Goal: Complete application form: Complete application form

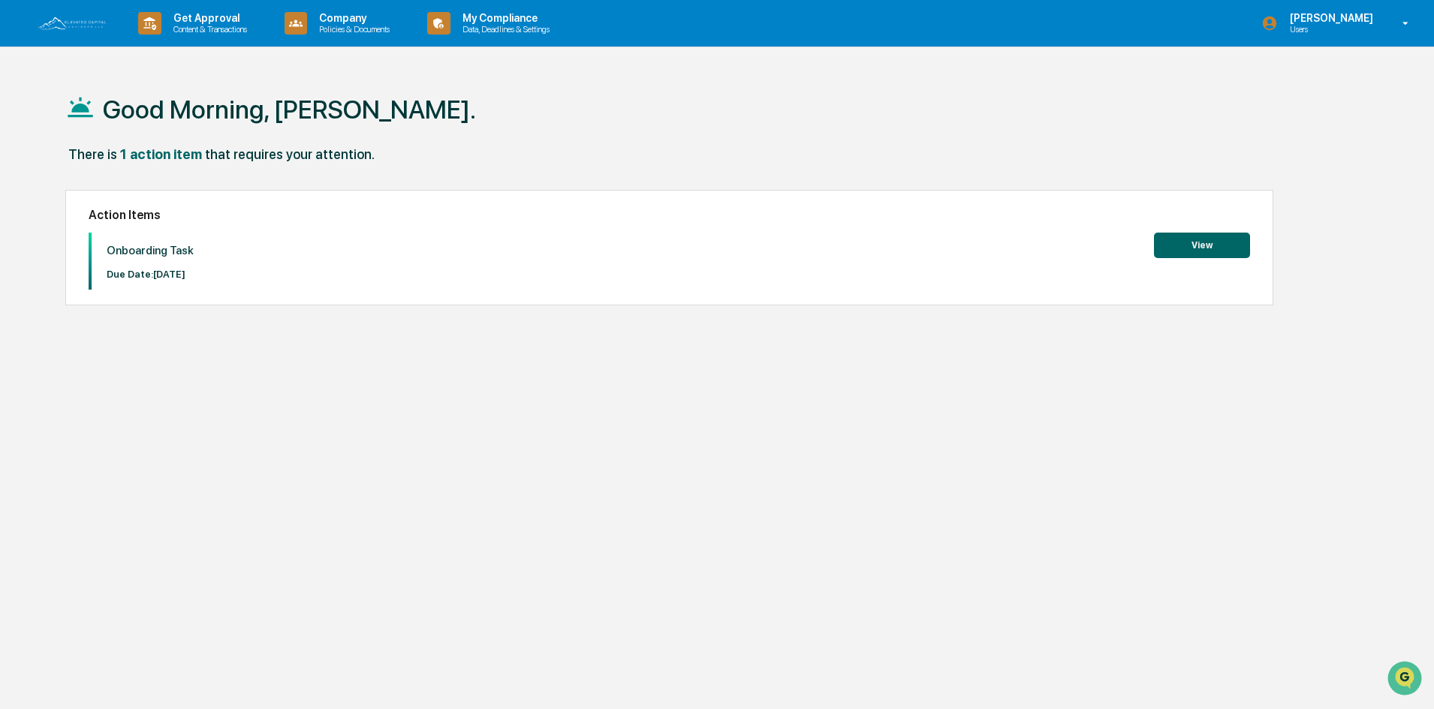
click at [1229, 249] on button "View" at bounding box center [1202, 246] width 96 height 26
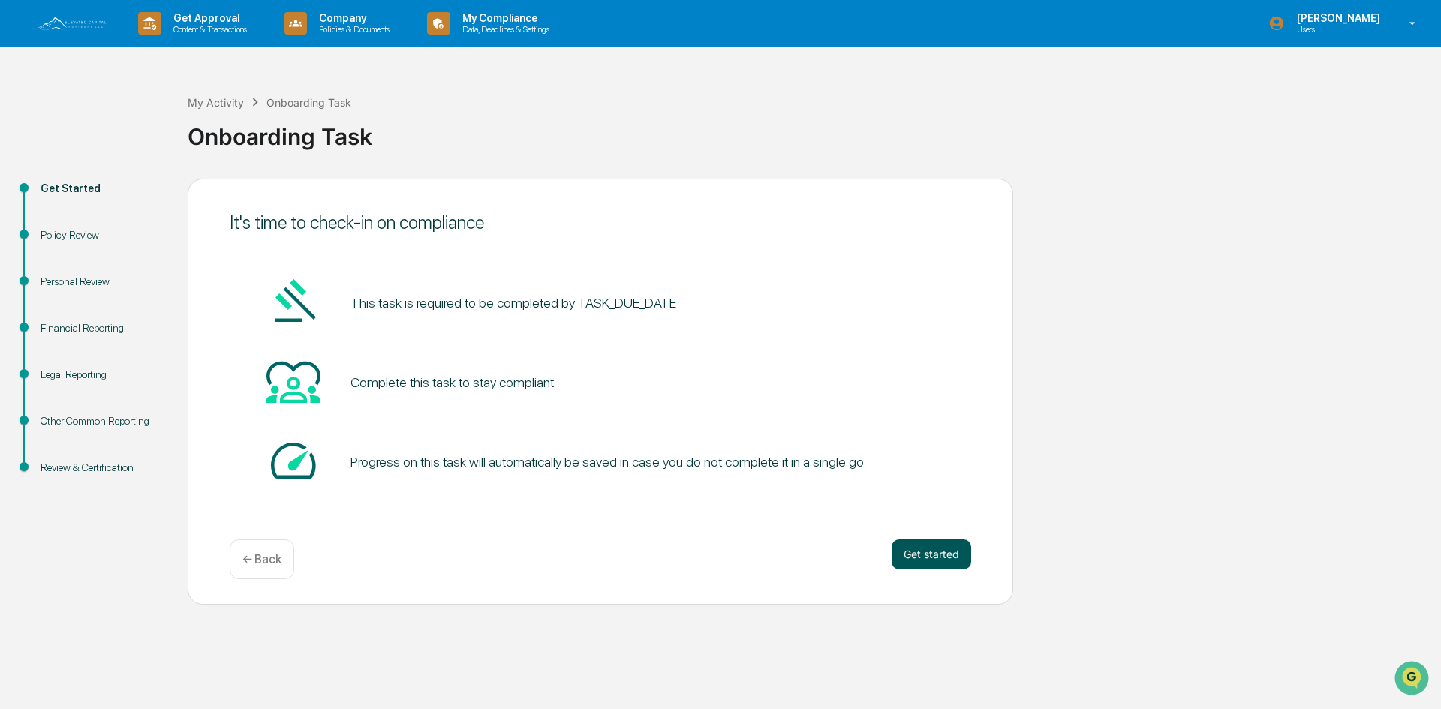
click at [908, 556] on button "Get started" at bounding box center [932, 555] width 80 height 30
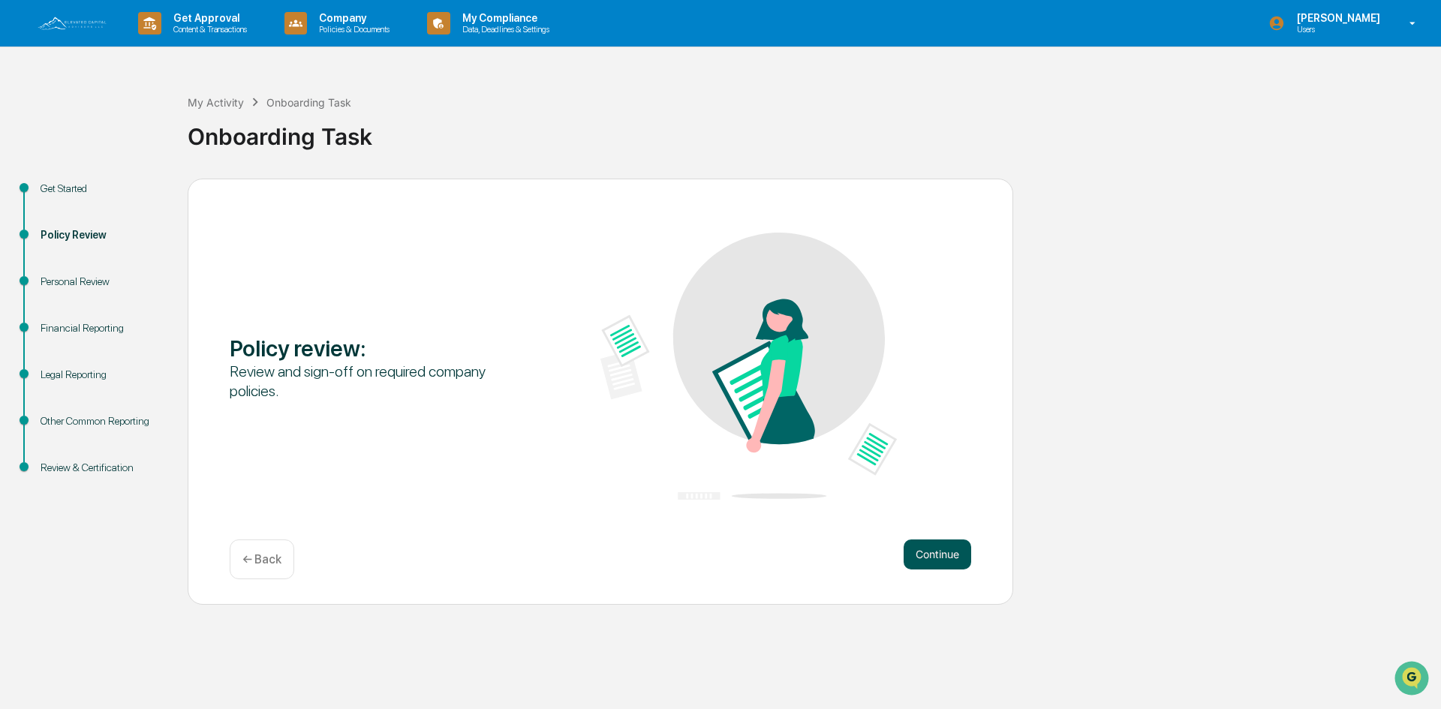
click at [932, 556] on button "Continue" at bounding box center [938, 555] width 68 height 30
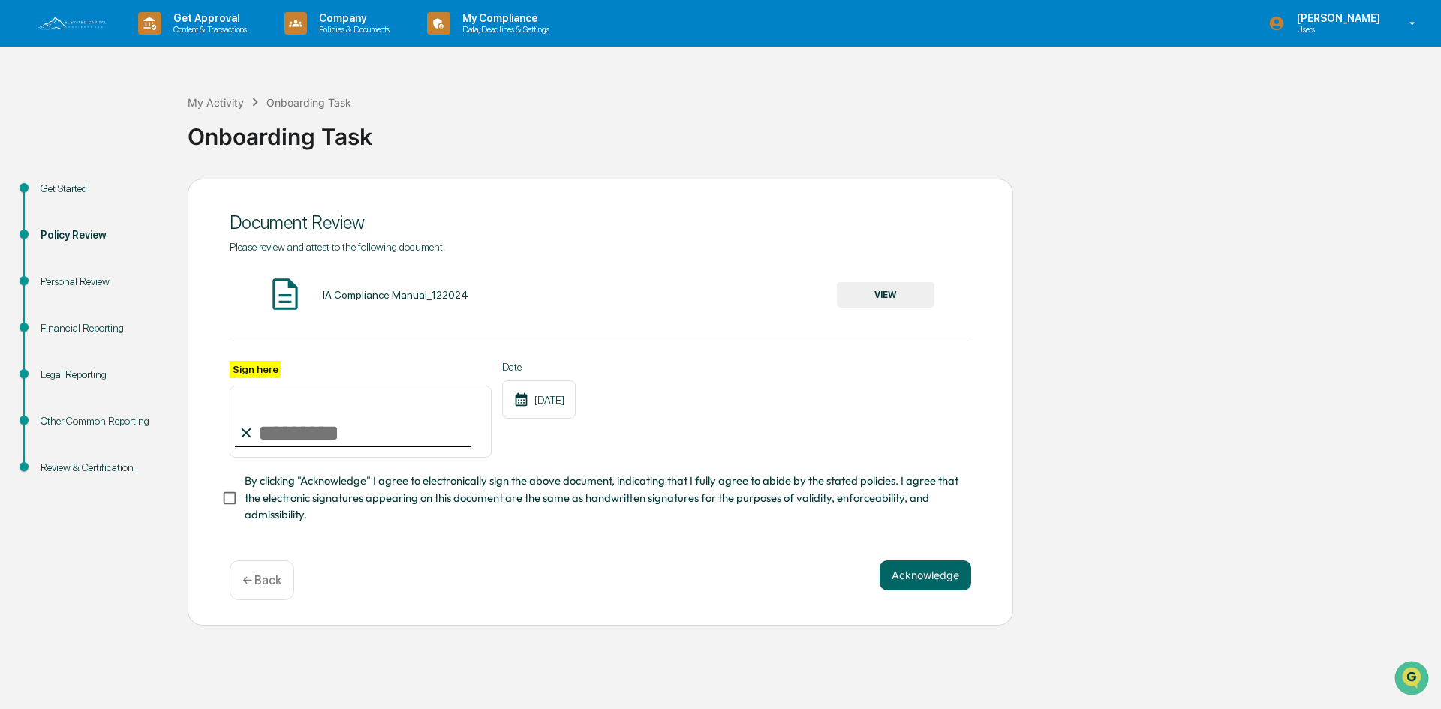
click at [354, 438] on input "Sign here" at bounding box center [361, 422] width 262 height 72
type input "********"
click at [919, 577] on button "Acknowledge" at bounding box center [926, 576] width 92 height 30
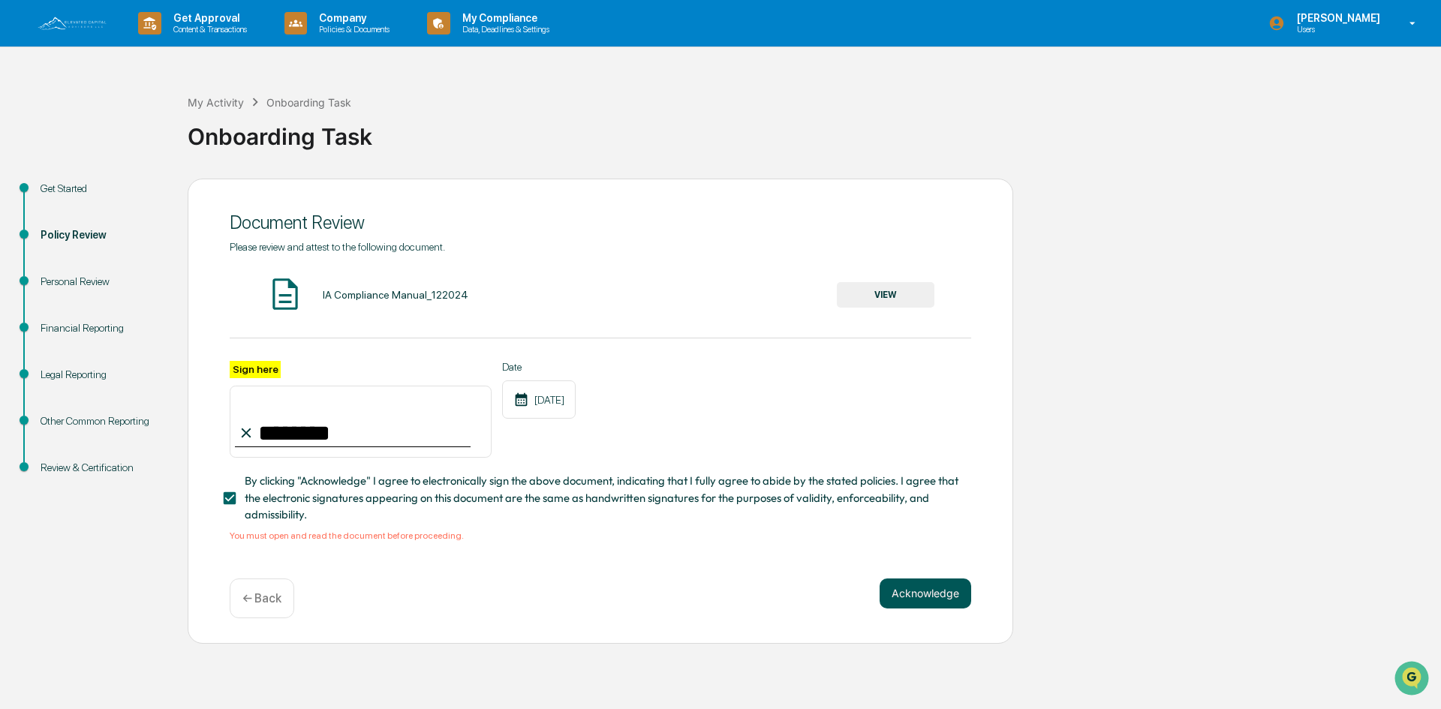
click at [922, 592] on button "Acknowledge" at bounding box center [926, 594] width 92 height 30
click at [890, 300] on button "VIEW" at bounding box center [886, 295] width 98 height 26
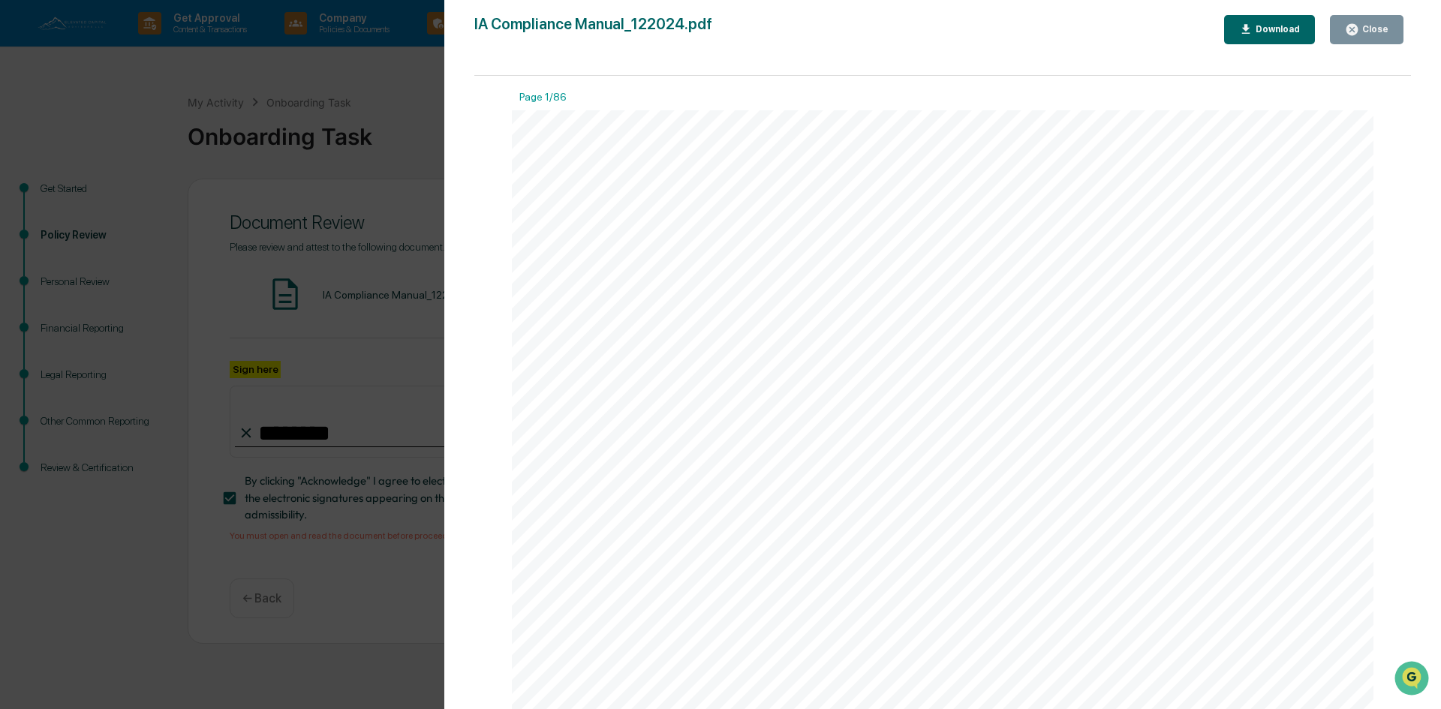
click at [1368, 27] on div "Close" at bounding box center [1374, 29] width 29 height 11
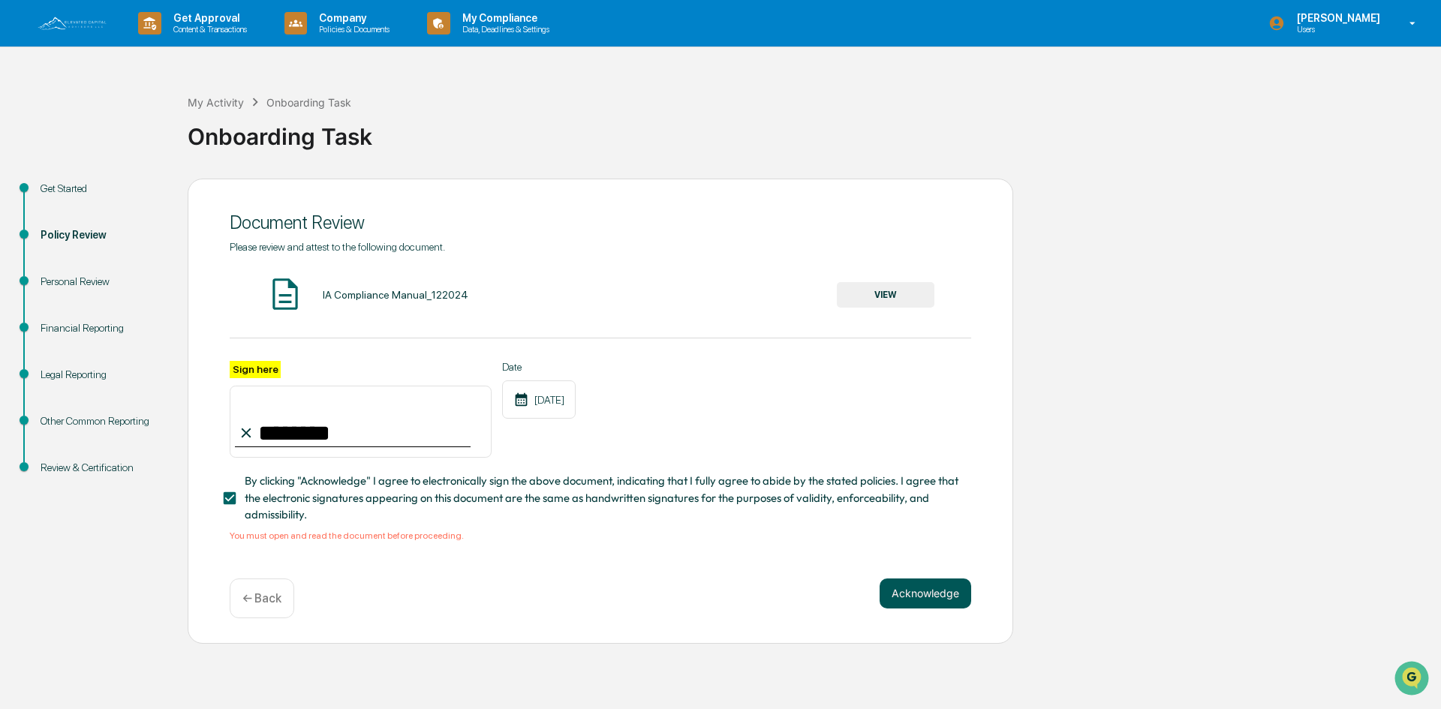
click at [924, 598] on button "Acknowledge" at bounding box center [926, 594] width 92 height 30
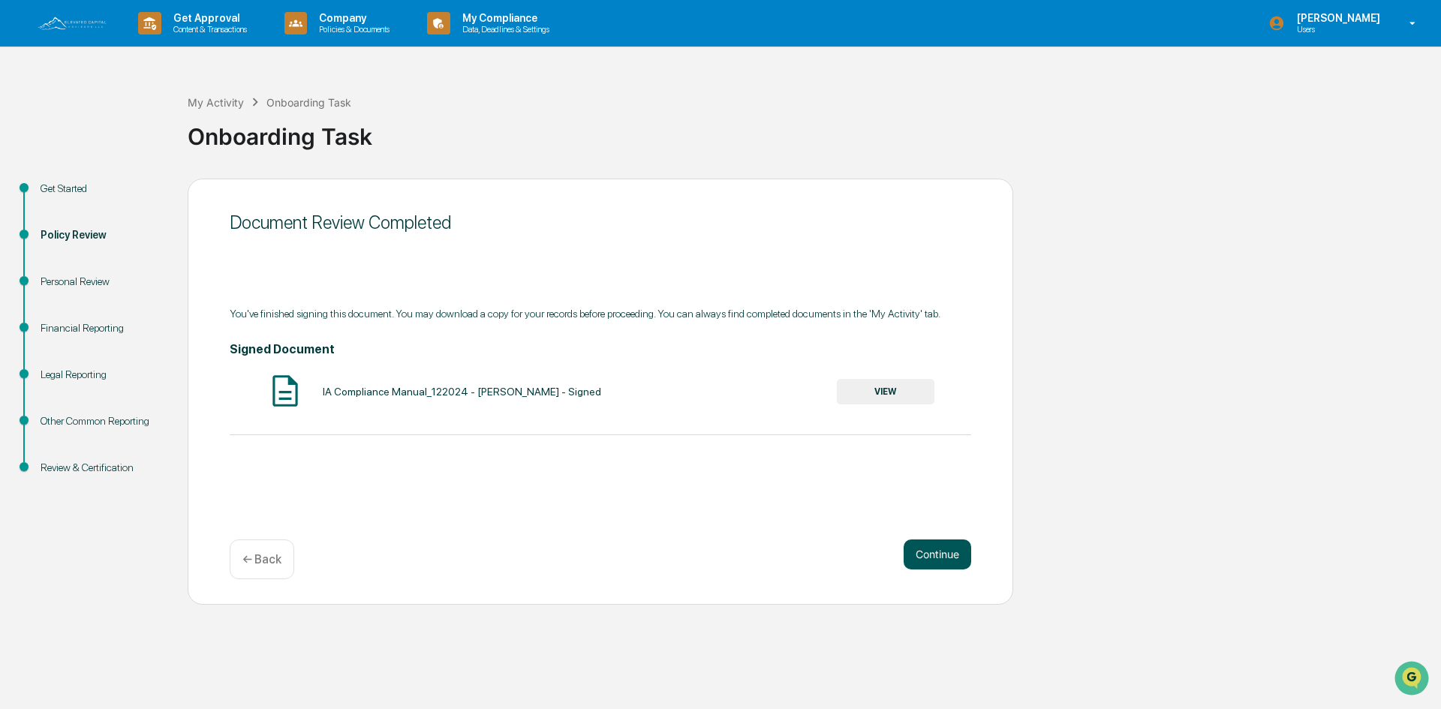
click at [938, 549] on button "Continue" at bounding box center [938, 555] width 68 height 30
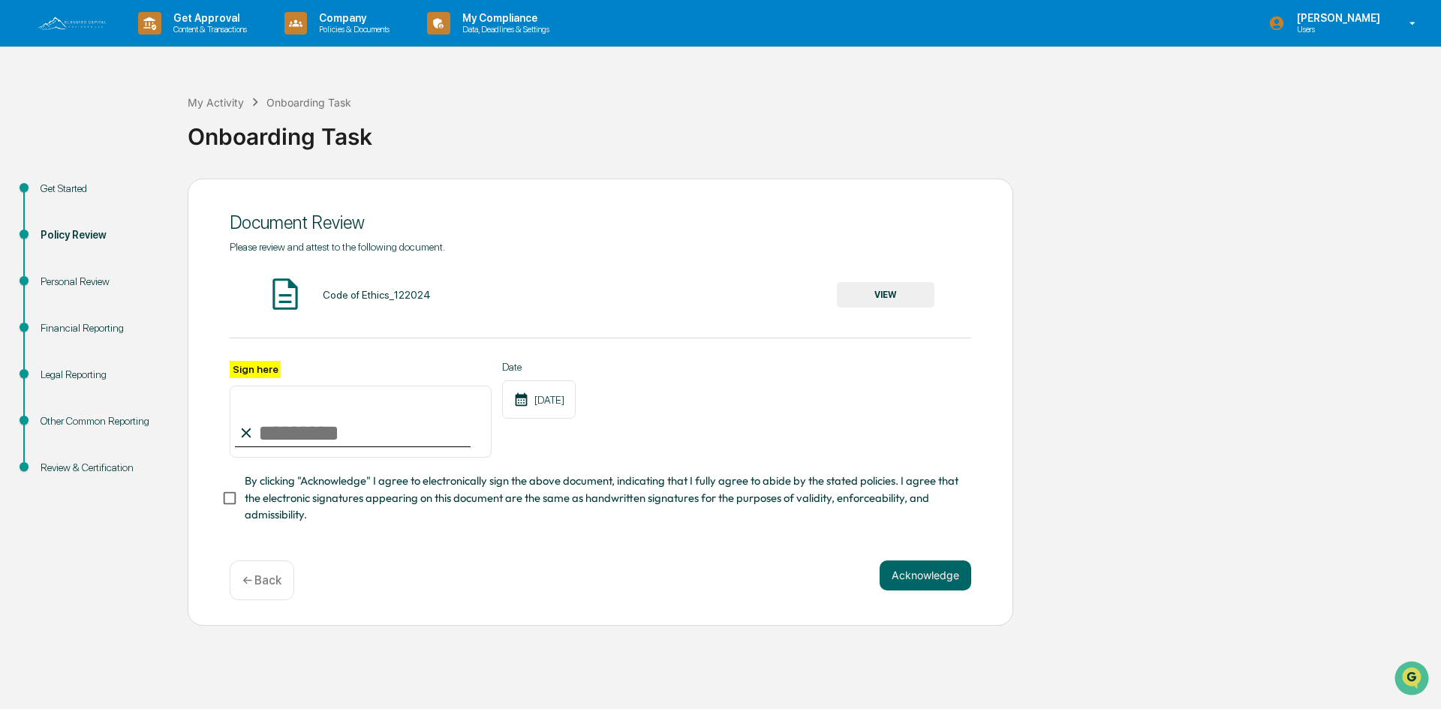
click at [266, 436] on input "Sign here" at bounding box center [361, 422] width 262 height 72
type input "********"
click at [875, 289] on button "VIEW" at bounding box center [886, 295] width 98 height 26
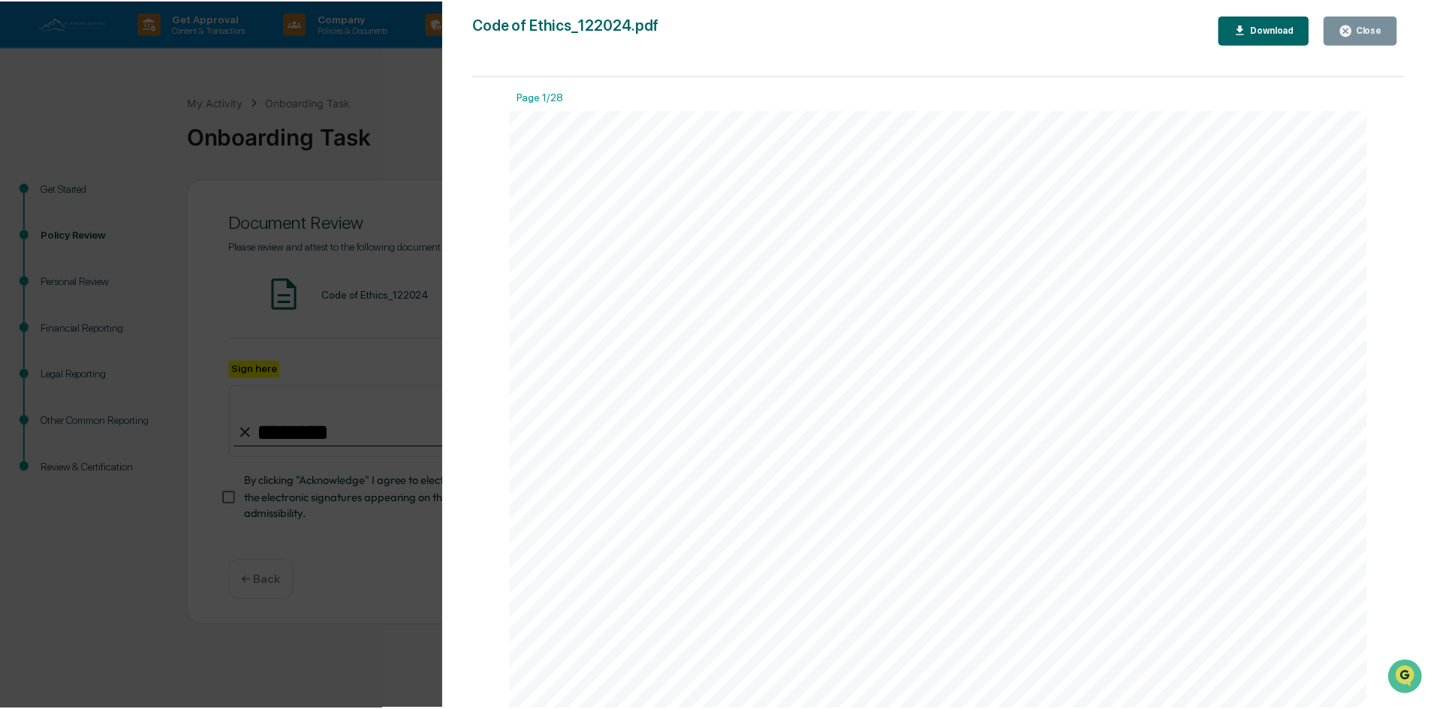
scroll to position [75, 0]
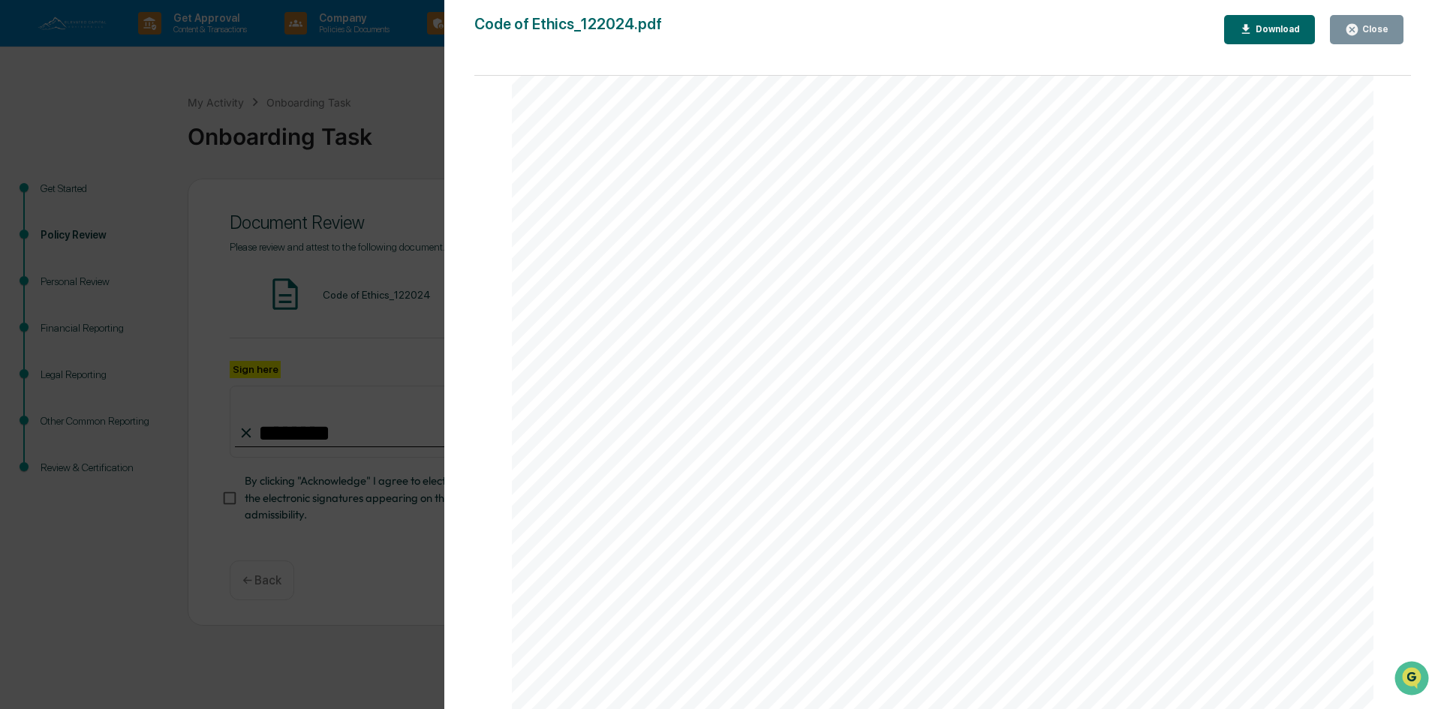
drag, startPoint x: 1372, startPoint y: 37, endPoint x: 1260, endPoint y: 146, distance: 156.1
click at [1371, 37] on button "Close" at bounding box center [1367, 29] width 74 height 29
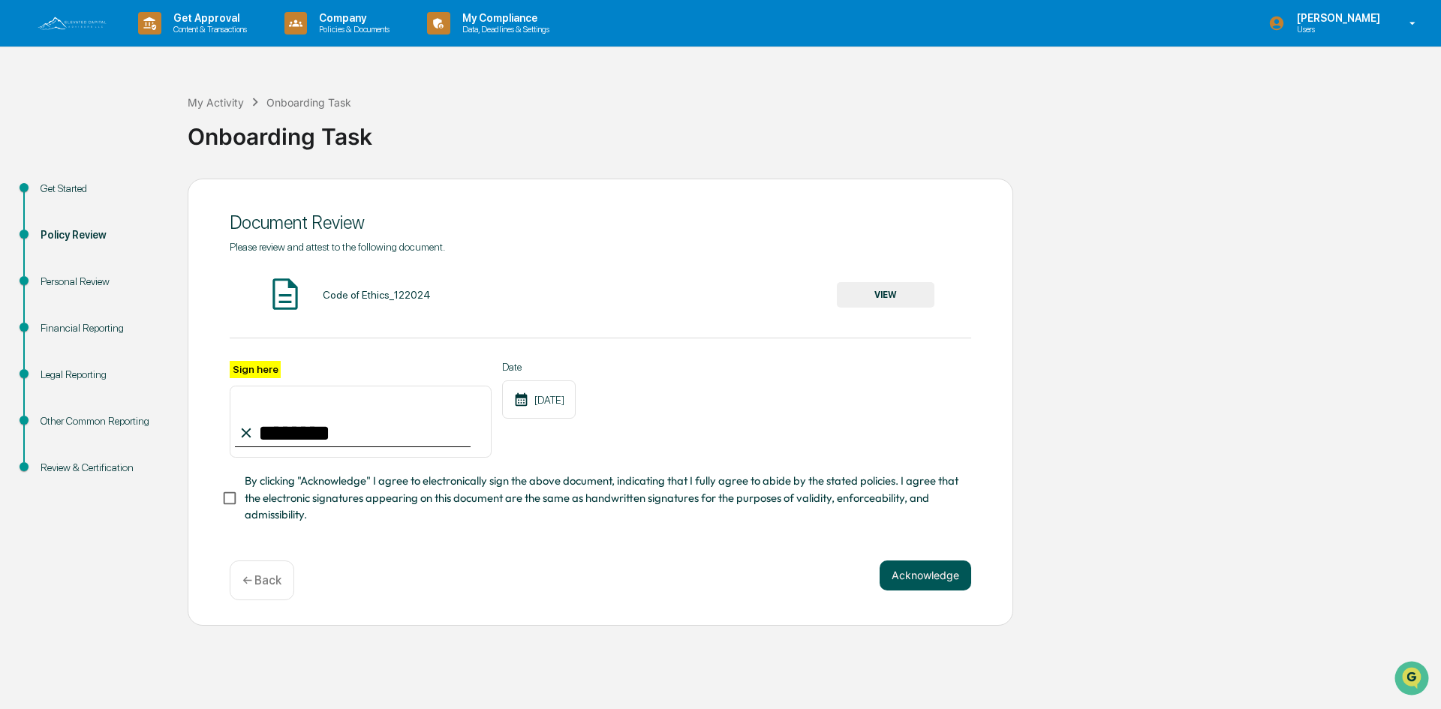
click at [899, 579] on button "Acknowledge" at bounding box center [926, 576] width 92 height 30
click at [914, 594] on button "Acknowledge" at bounding box center [926, 594] width 92 height 30
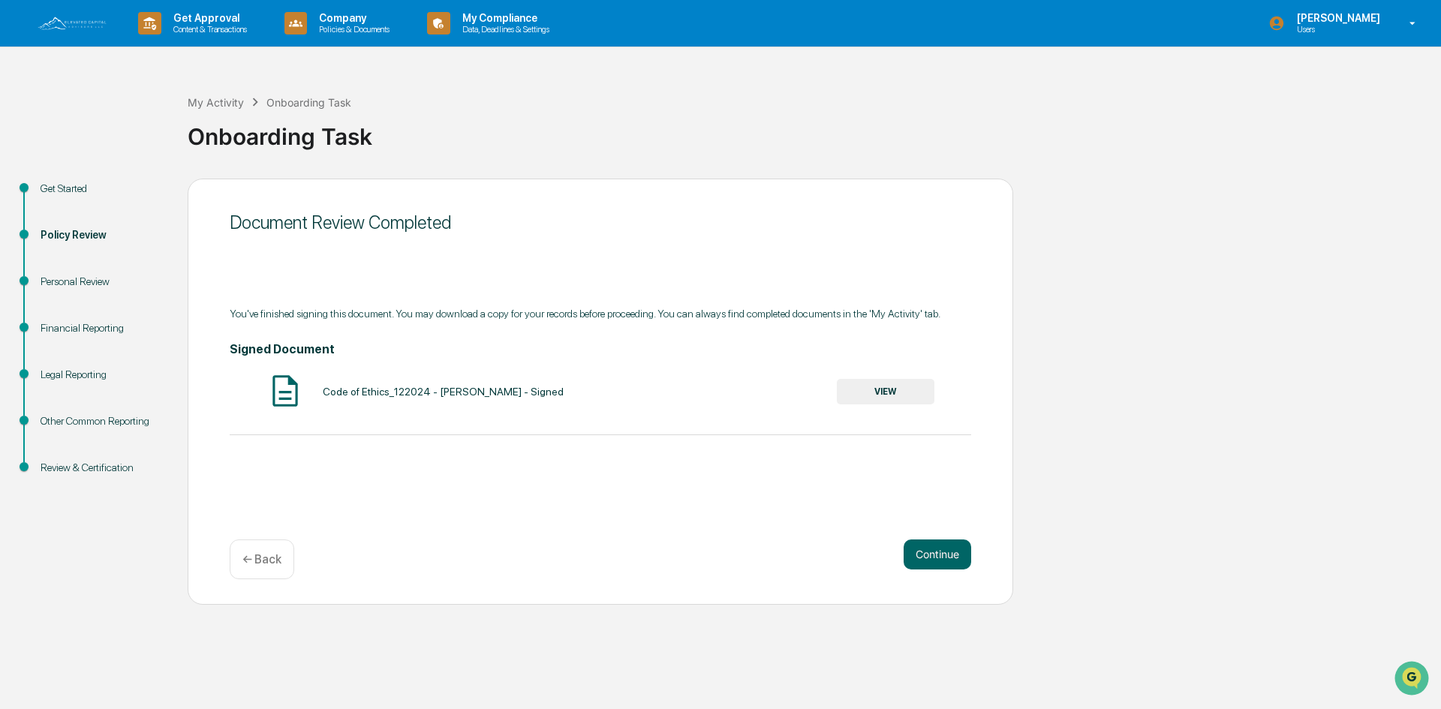
click at [898, 385] on button "VIEW" at bounding box center [886, 392] width 98 height 26
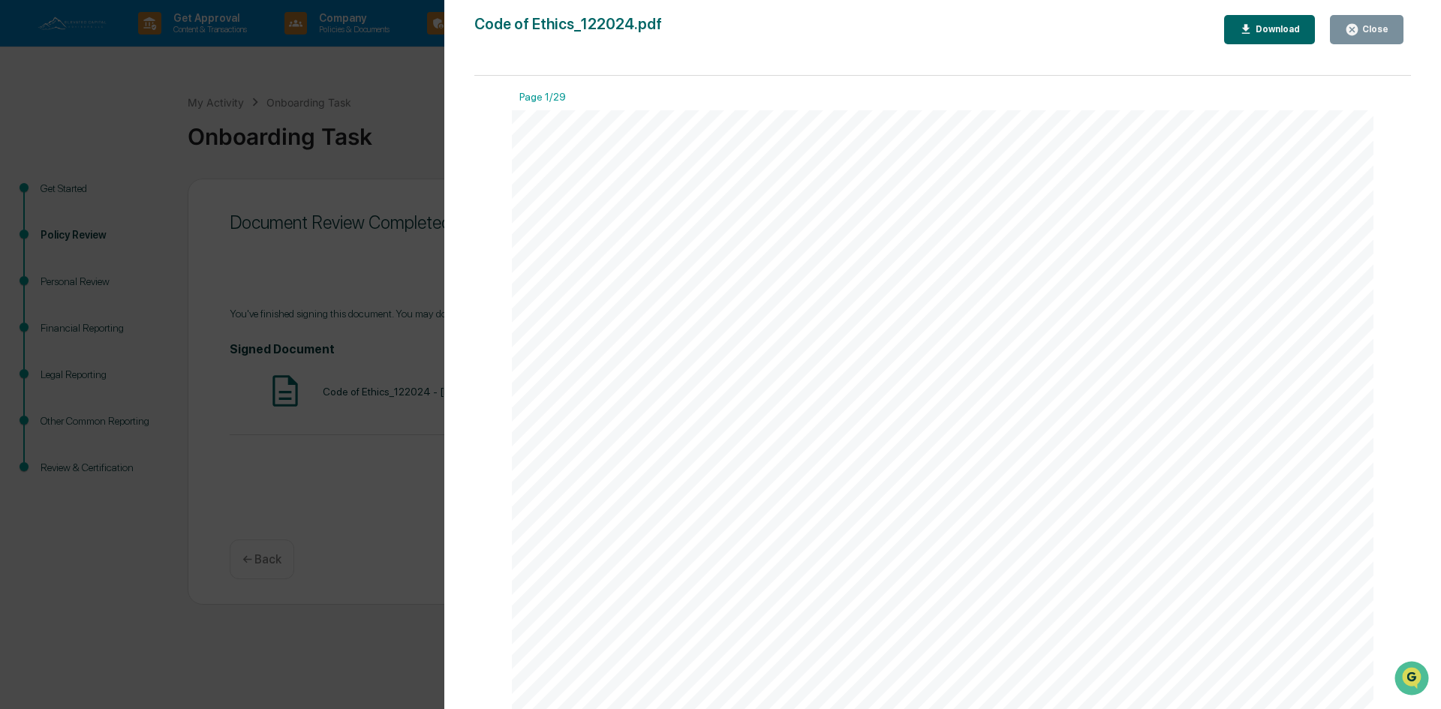
click at [1355, 21] on button "Close" at bounding box center [1367, 29] width 74 height 29
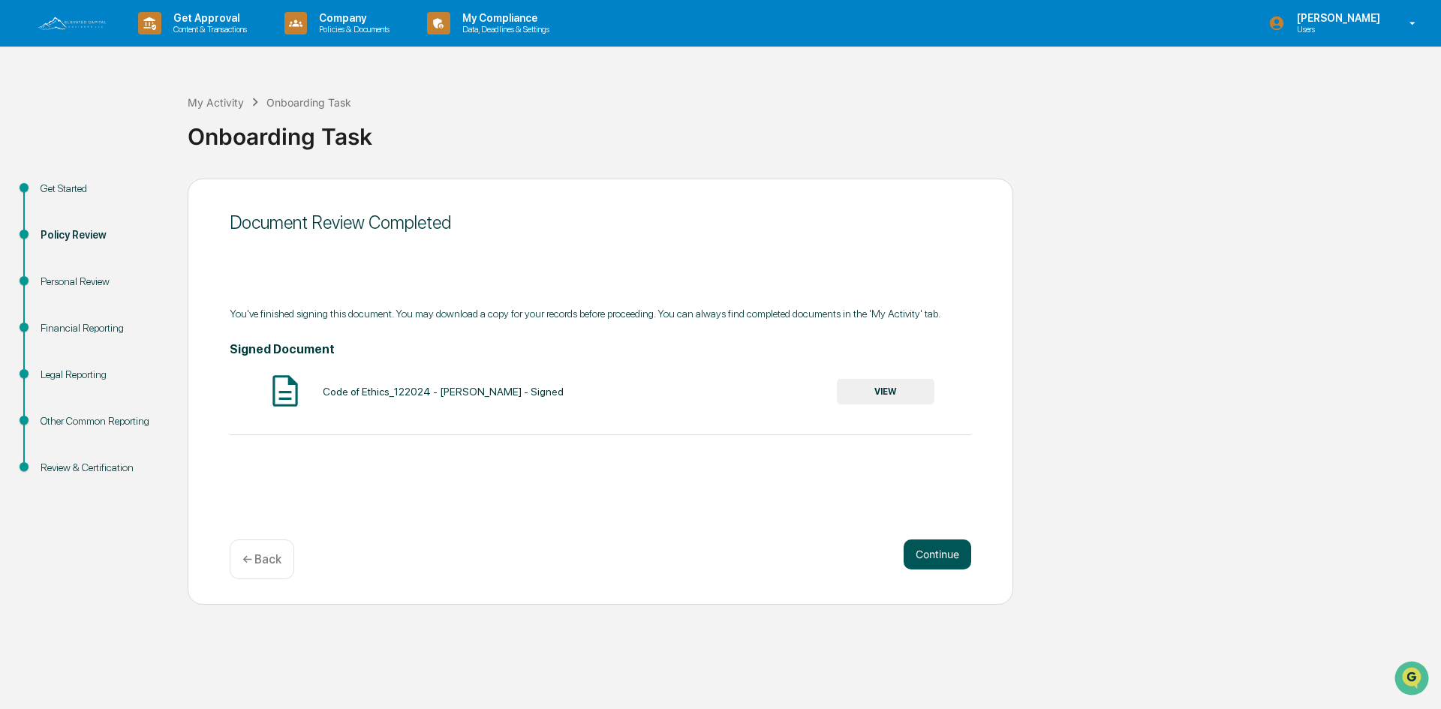
click at [937, 543] on button "Continue" at bounding box center [938, 555] width 68 height 30
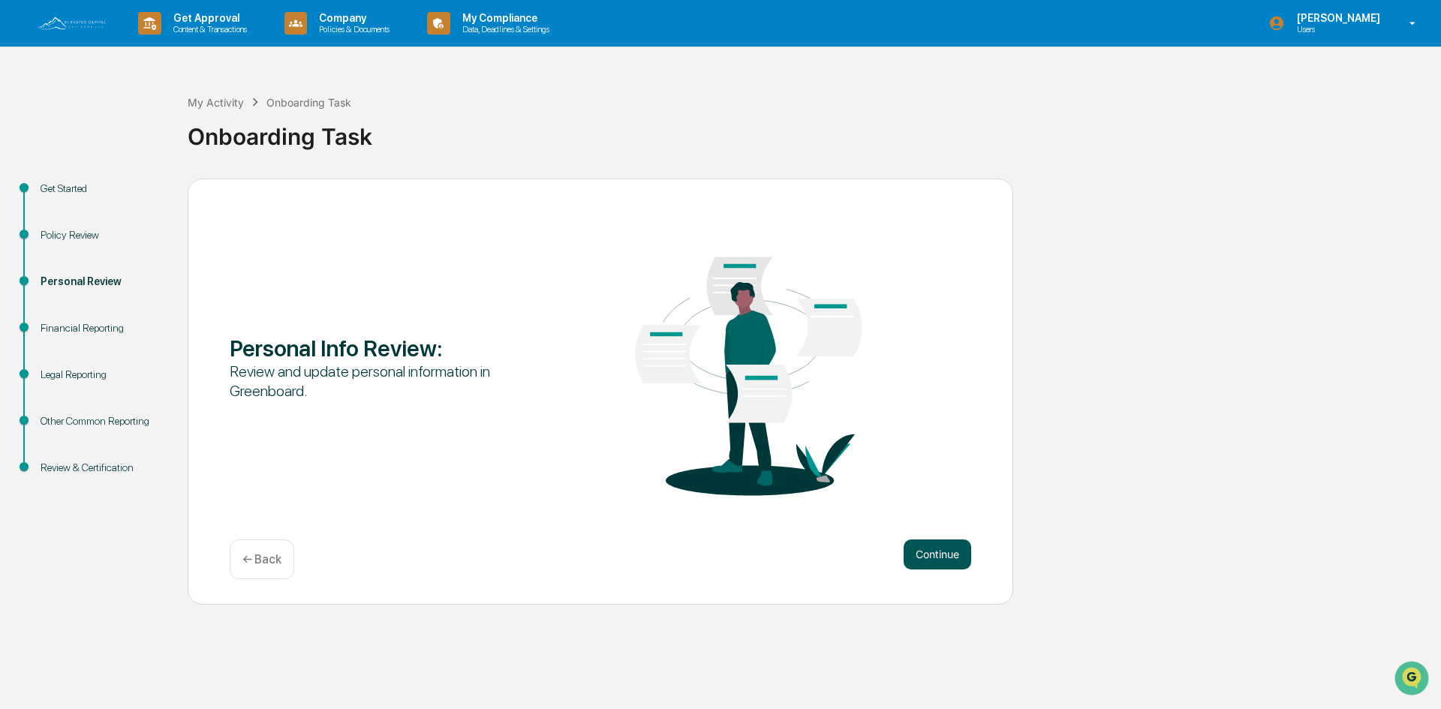
click at [945, 545] on button "Continue" at bounding box center [938, 555] width 68 height 30
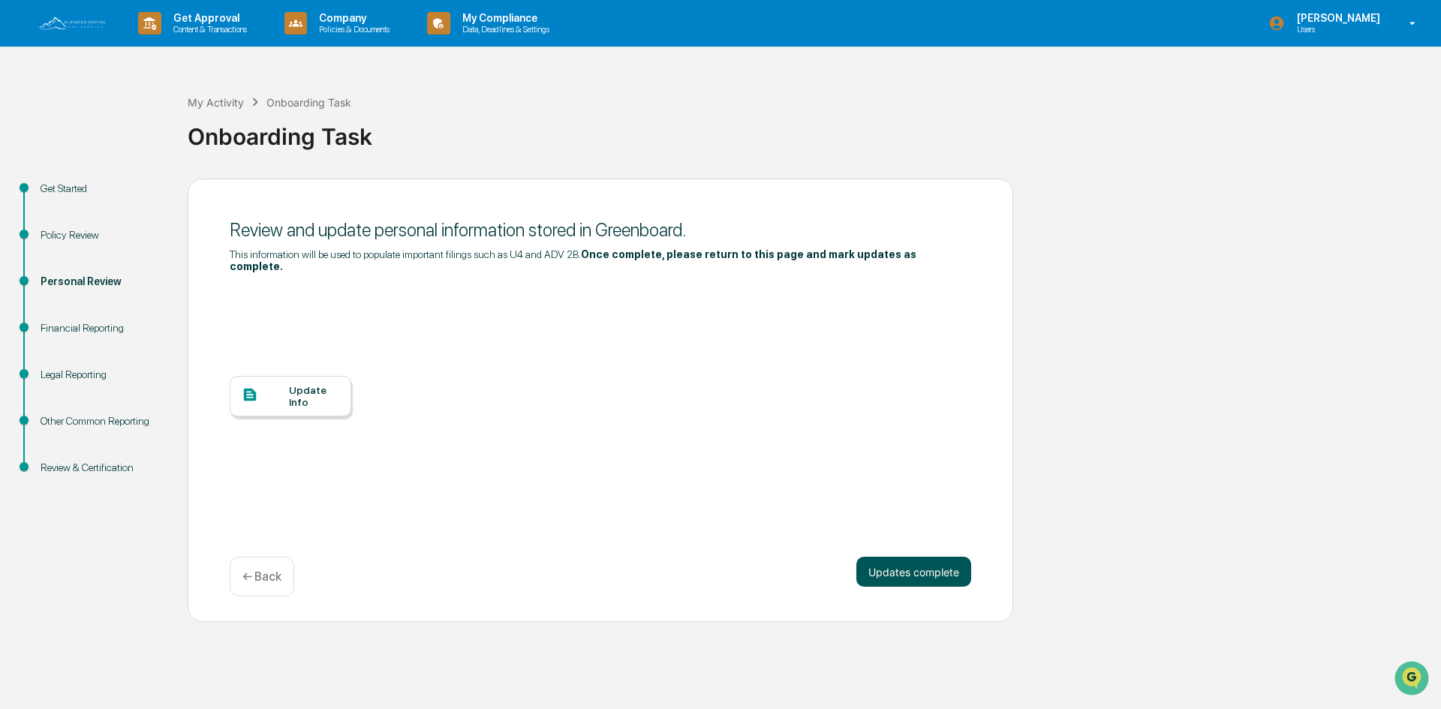
click at [876, 565] on button "Updates complete" at bounding box center [914, 572] width 115 height 30
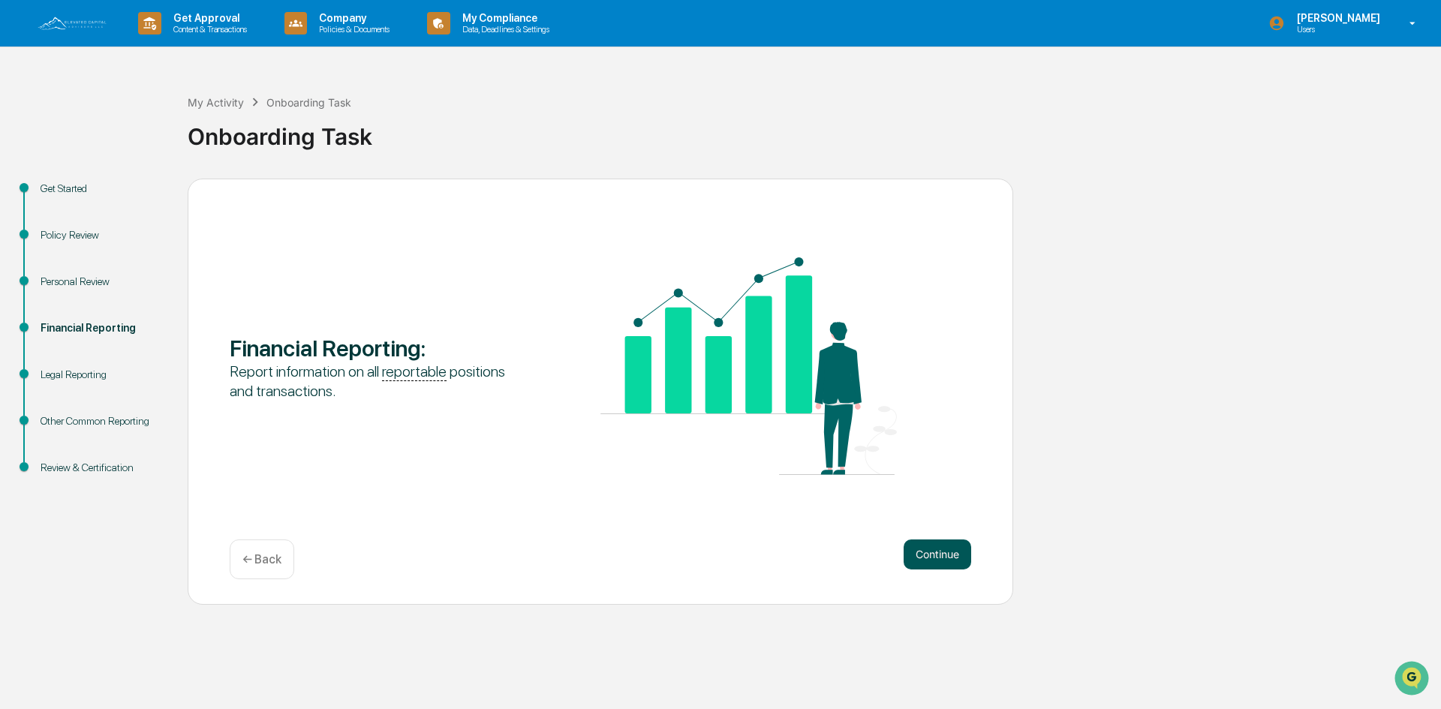
click at [915, 557] on button "Continue" at bounding box center [938, 555] width 68 height 30
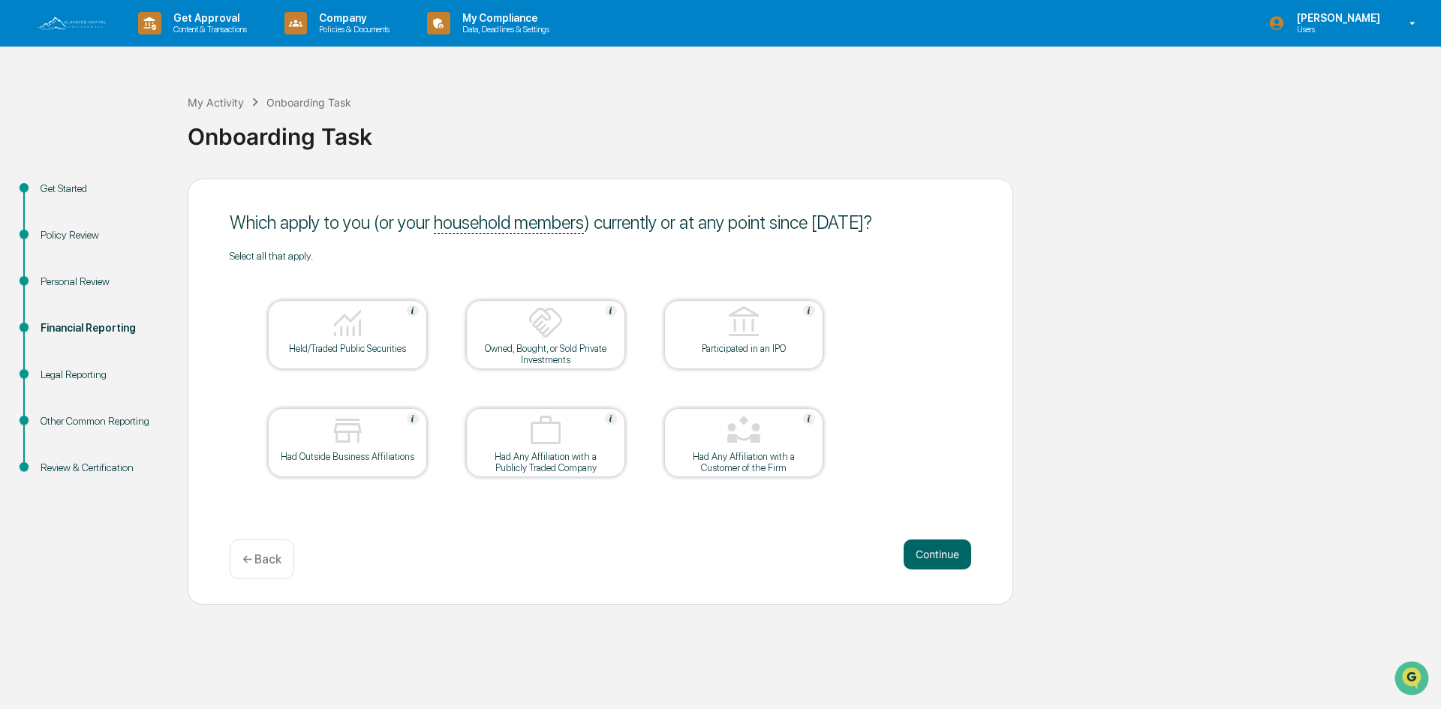
click at [348, 342] on div "Held/Traded Public Securities" at bounding box center [347, 334] width 159 height 69
click at [952, 552] on button "Continue" at bounding box center [938, 555] width 68 height 30
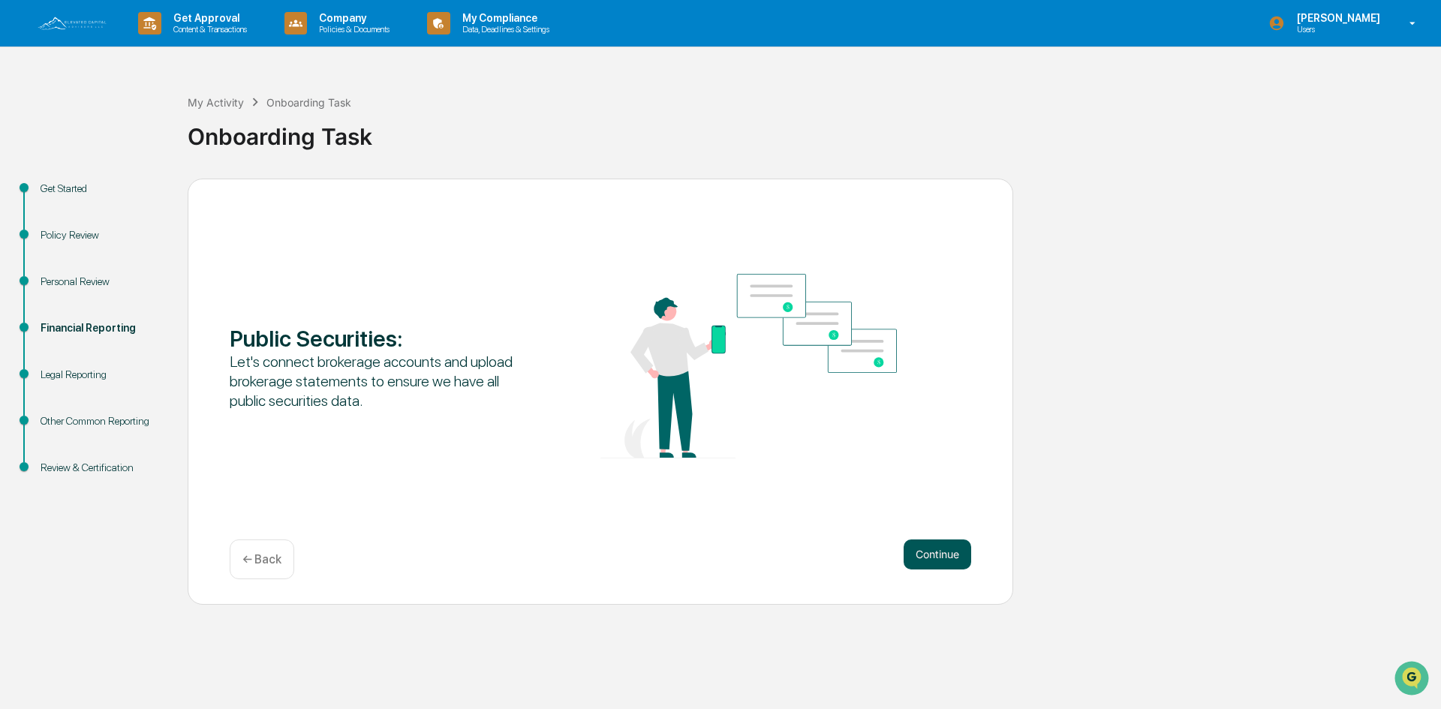
click at [950, 562] on button "Continue" at bounding box center [938, 555] width 68 height 30
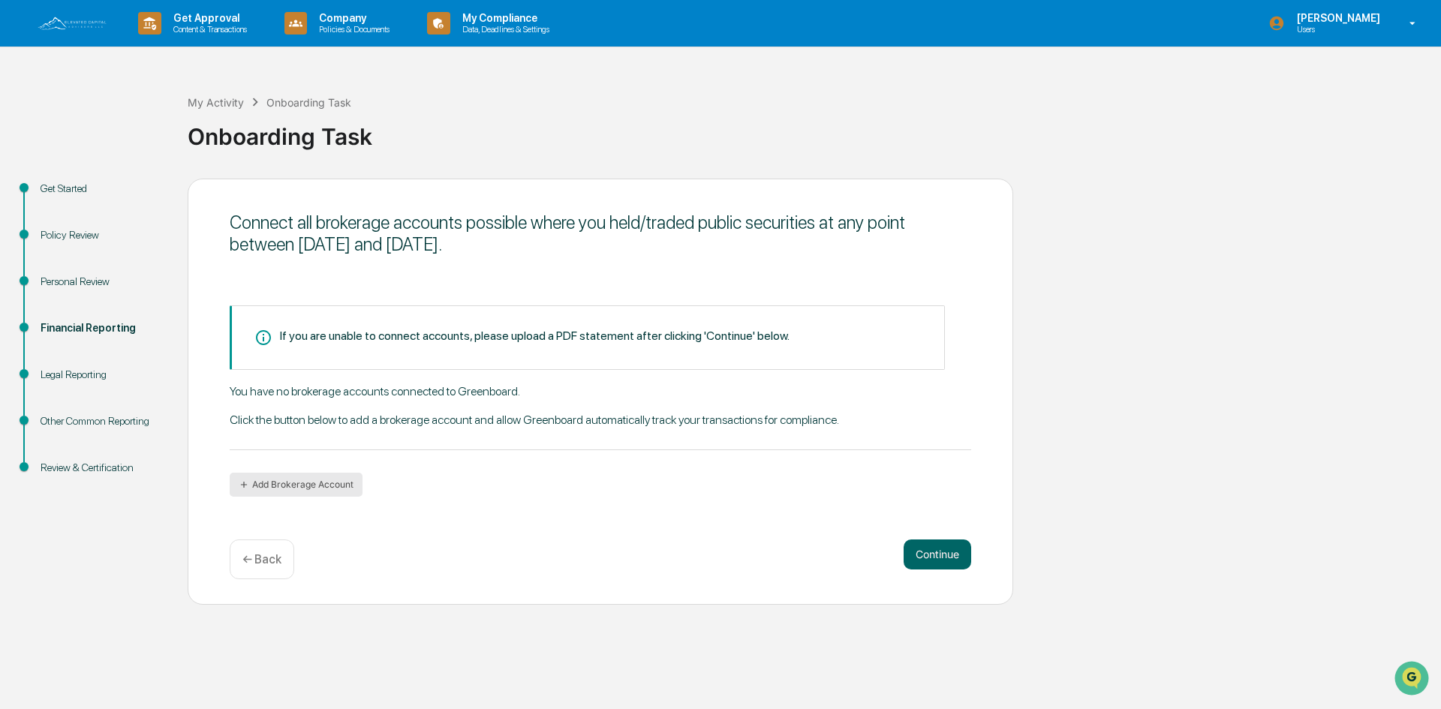
click at [279, 484] on button "Add Brokerage Account" at bounding box center [296, 485] width 133 height 24
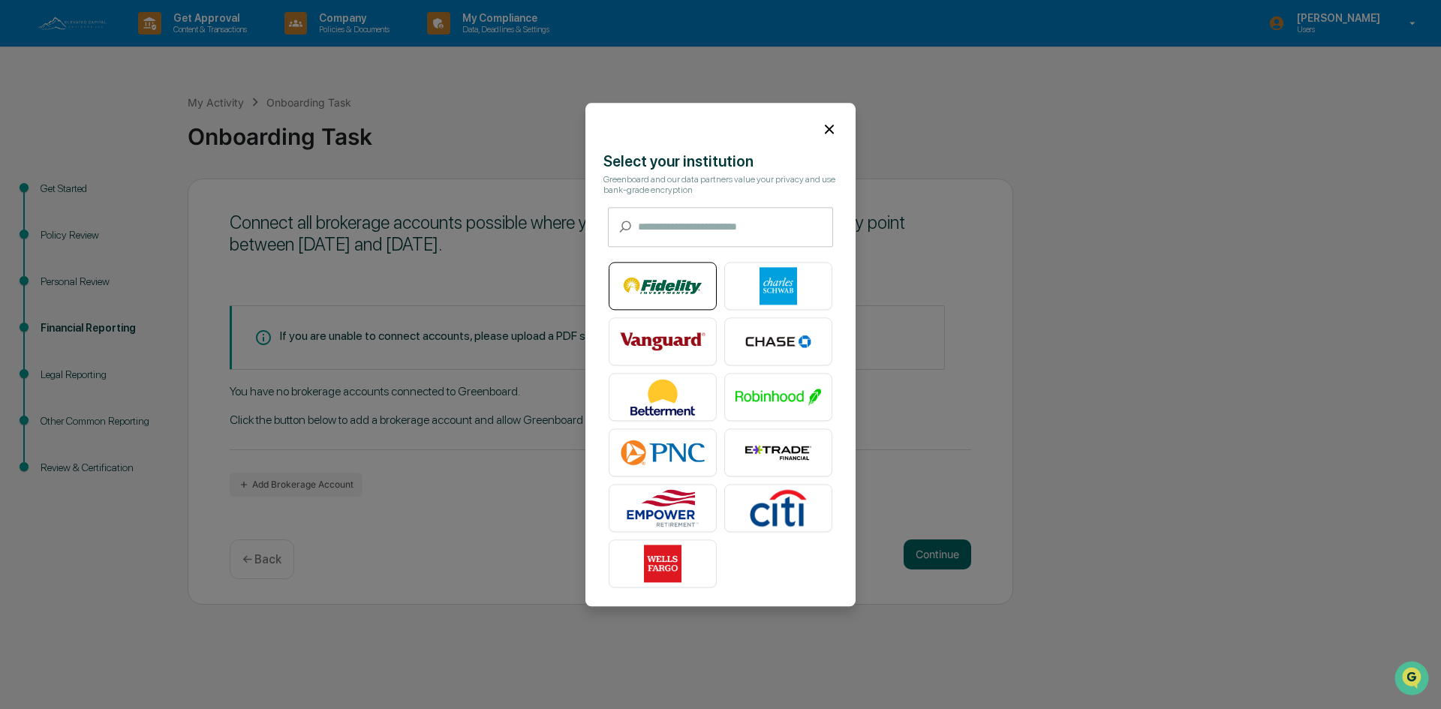
click at [678, 301] on img at bounding box center [663, 286] width 86 height 38
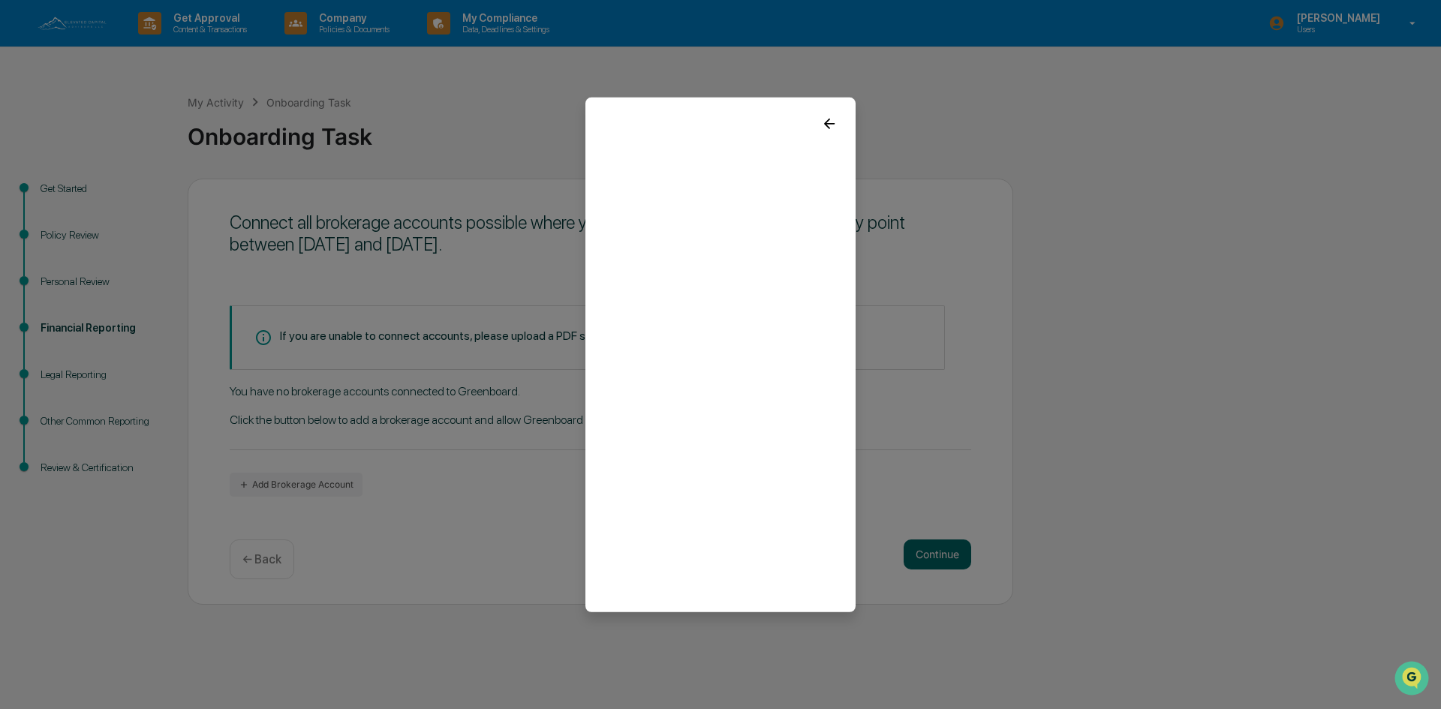
click at [833, 122] on icon at bounding box center [829, 123] width 17 height 17
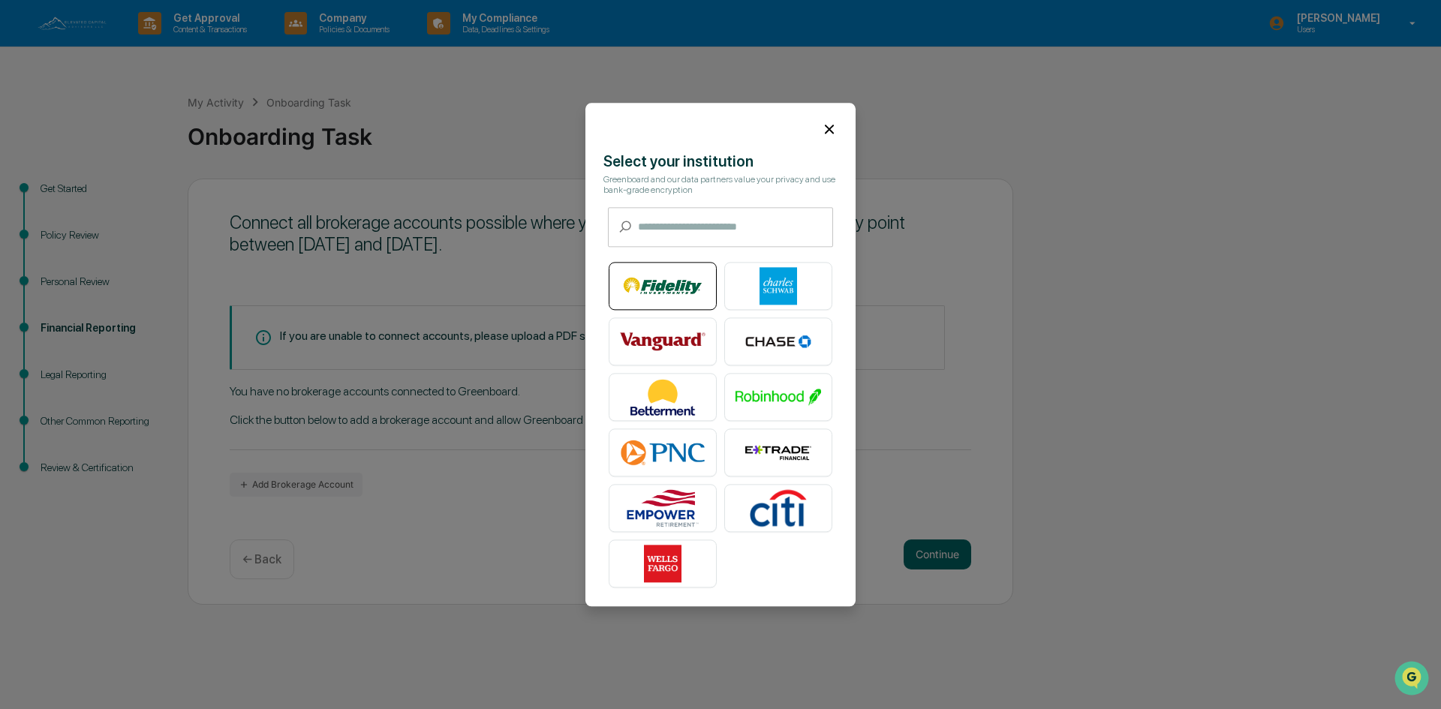
click at [664, 281] on img at bounding box center [663, 286] width 86 height 38
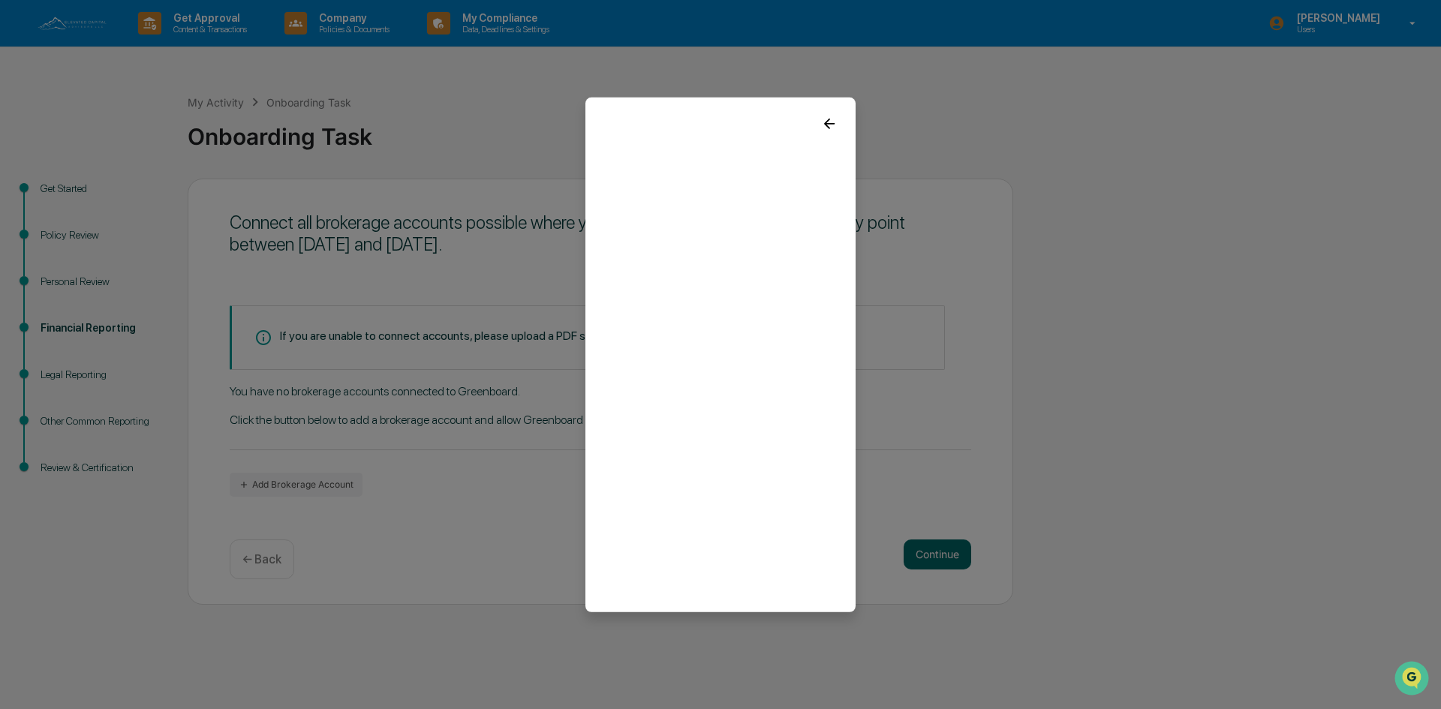
click at [830, 119] on icon at bounding box center [829, 123] width 17 height 17
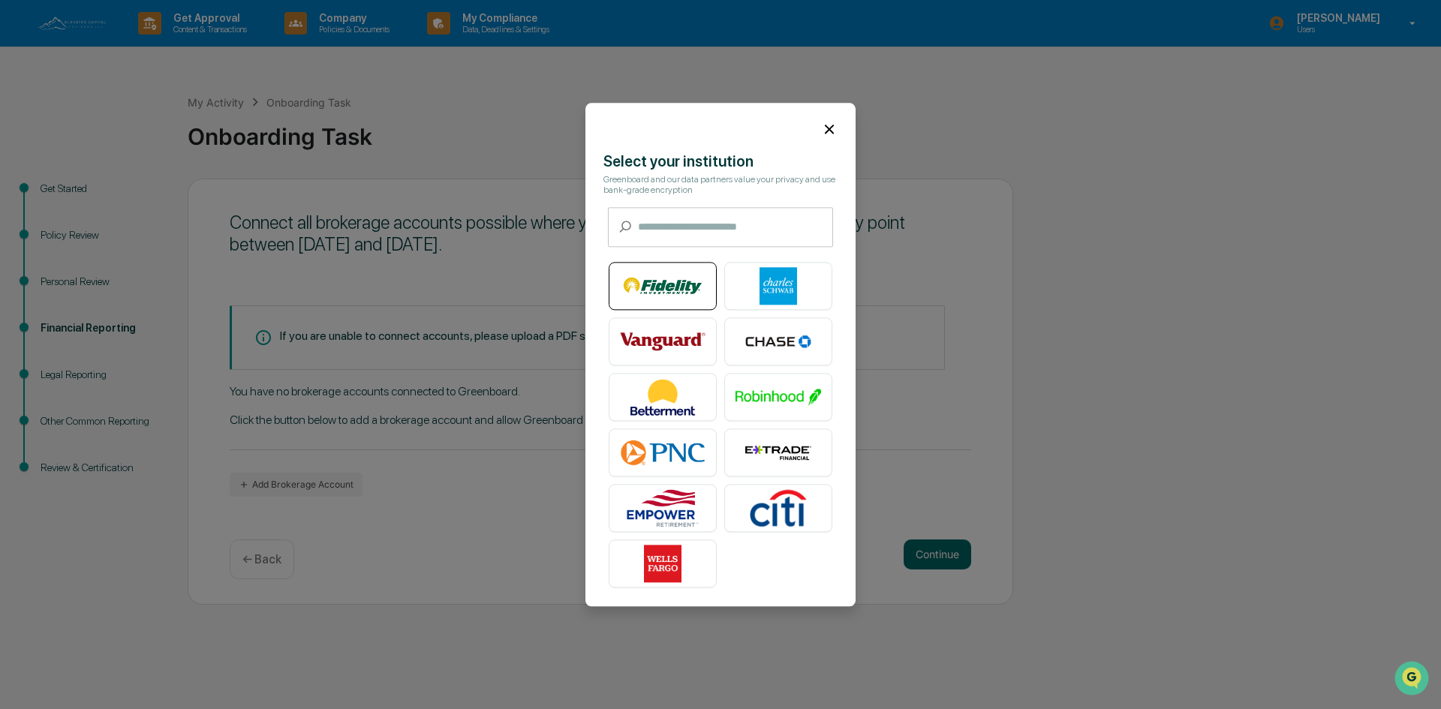
click at [685, 290] on img at bounding box center [663, 286] width 86 height 38
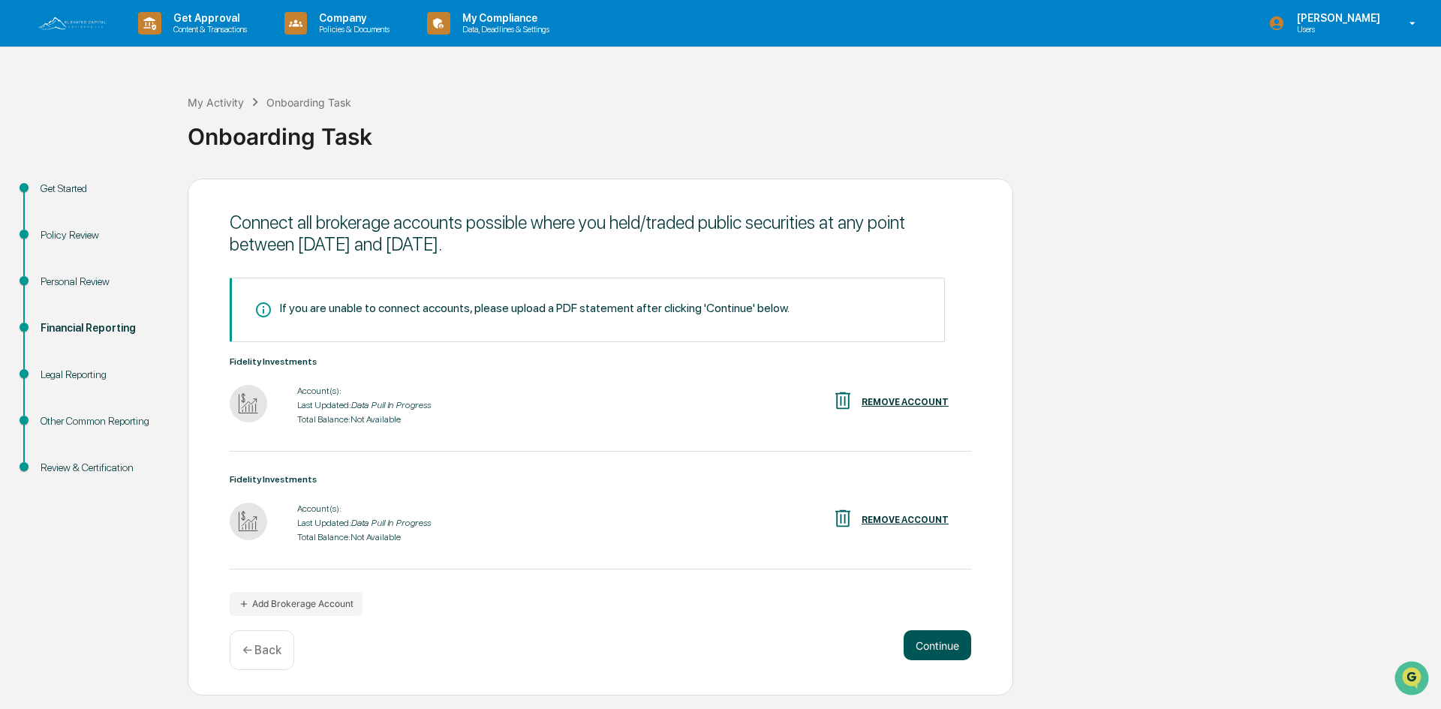
click at [907, 643] on button "Continue" at bounding box center [938, 646] width 68 height 30
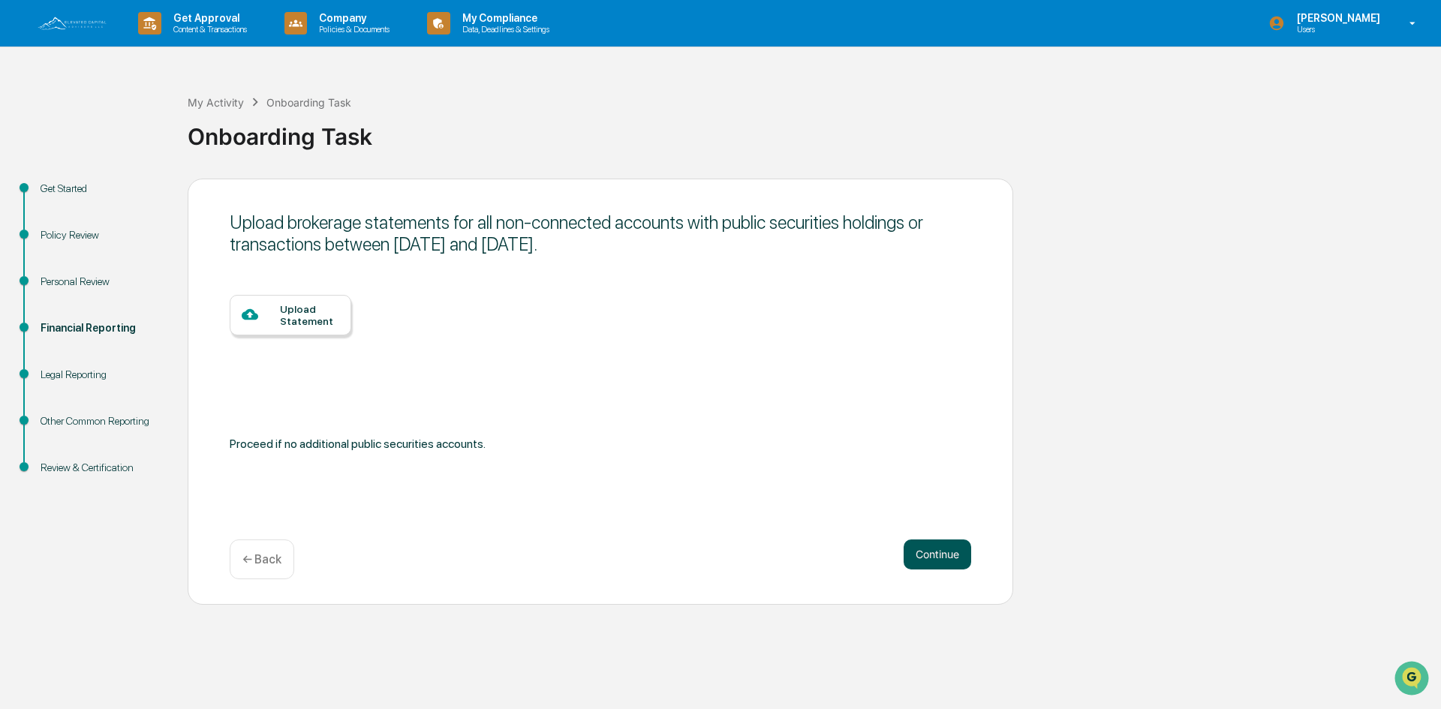
click at [946, 558] on button "Continue" at bounding box center [938, 555] width 68 height 30
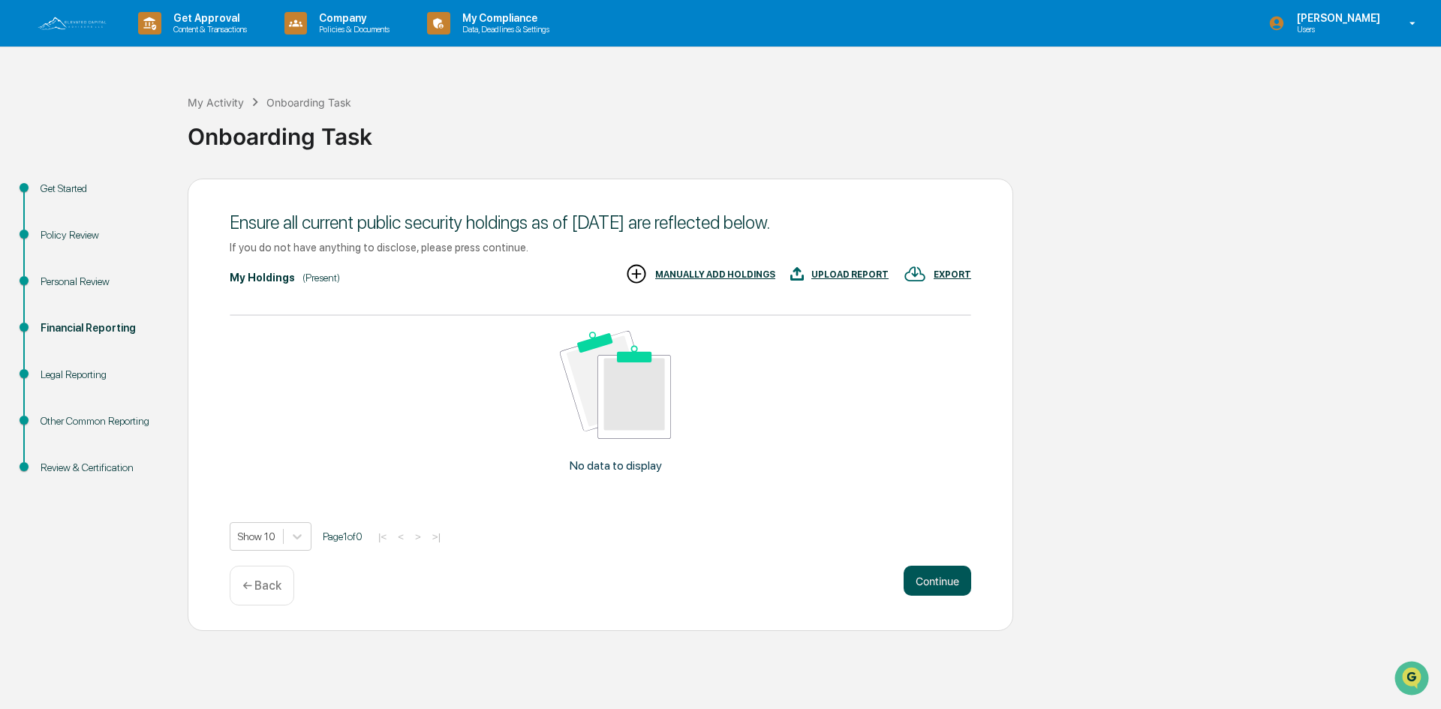
click at [953, 574] on button "Continue" at bounding box center [938, 581] width 68 height 30
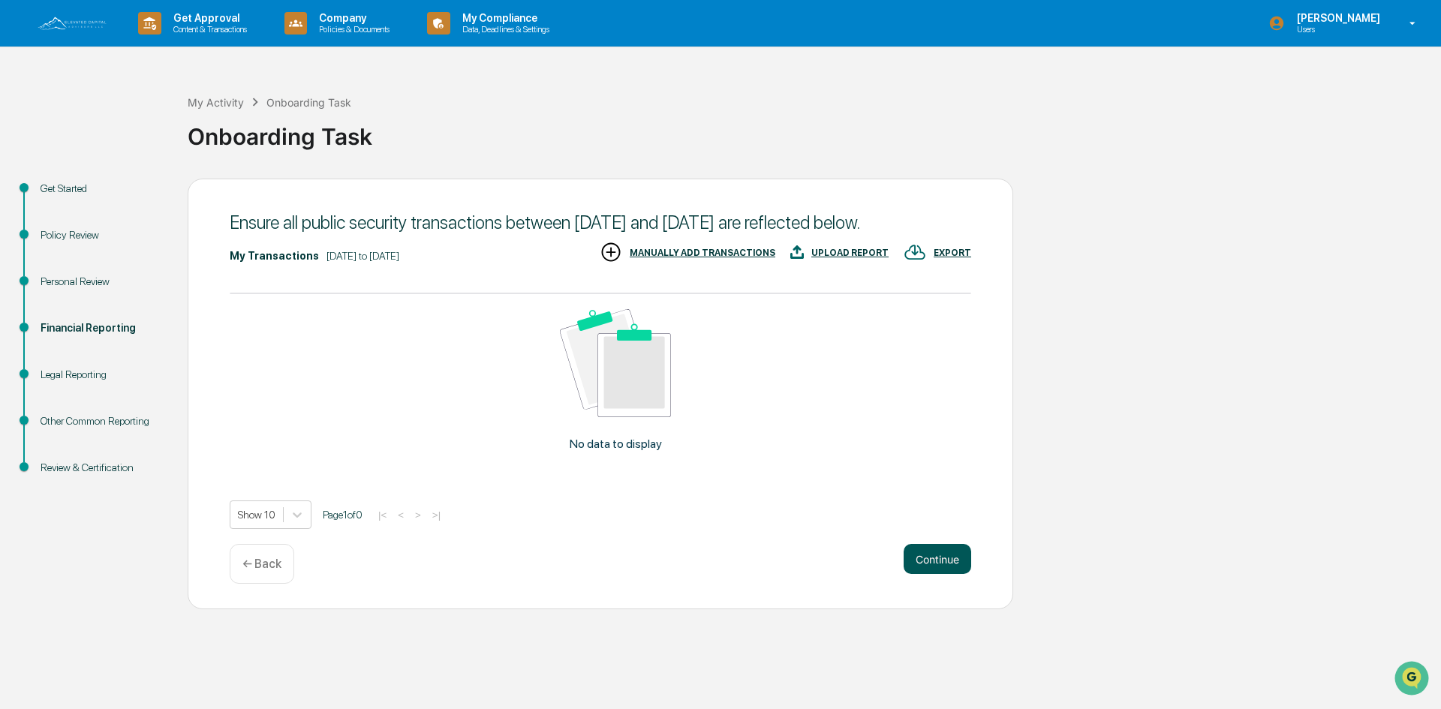
click at [935, 574] on button "Continue" at bounding box center [938, 559] width 68 height 30
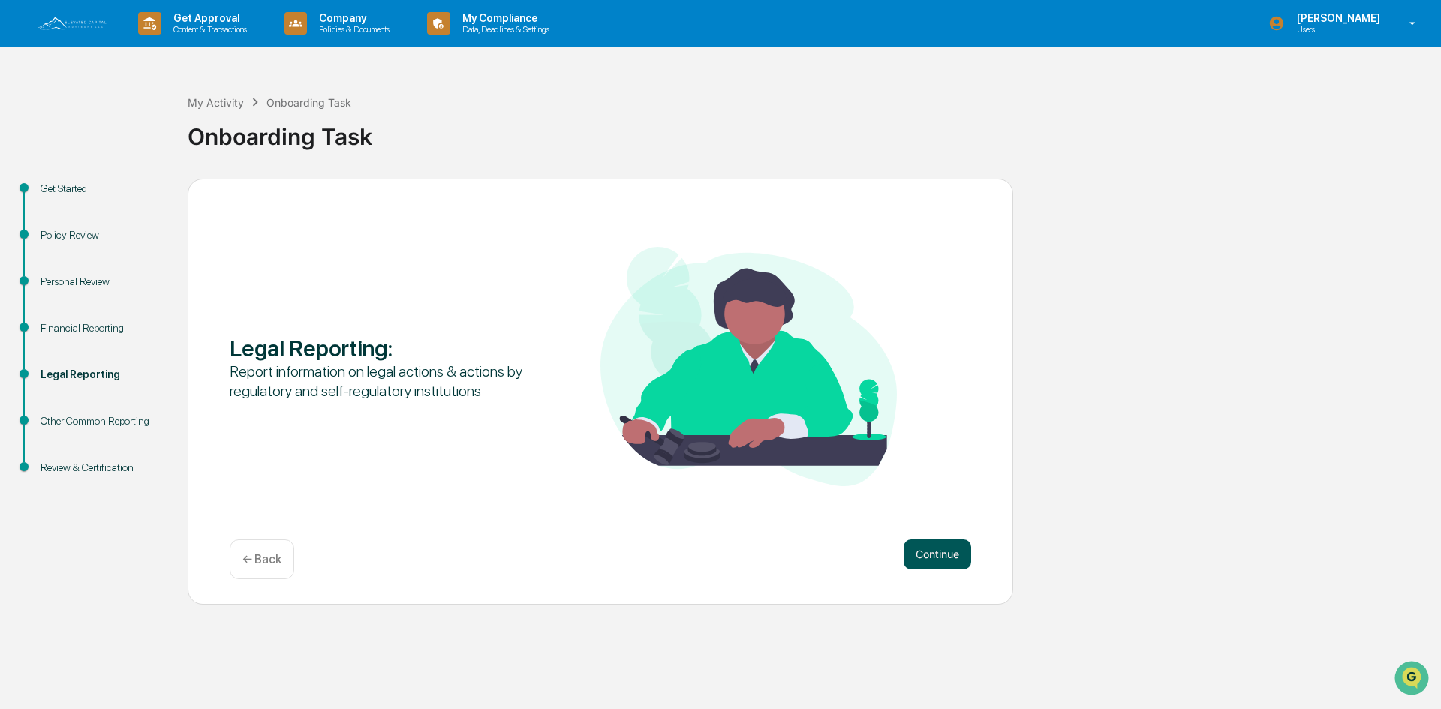
click at [931, 556] on button "Continue" at bounding box center [938, 555] width 68 height 30
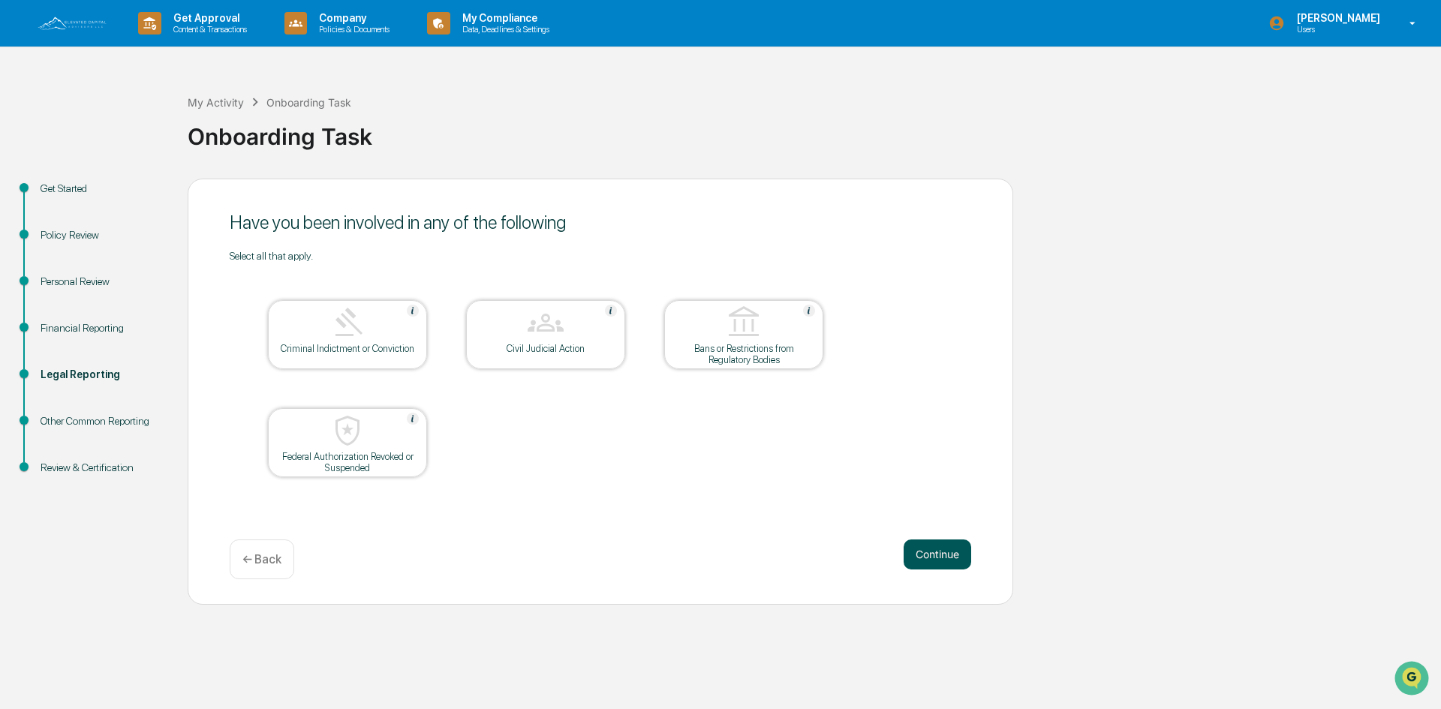
click at [924, 554] on button "Continue" at bounding box center [938, 555] width 68 height 30
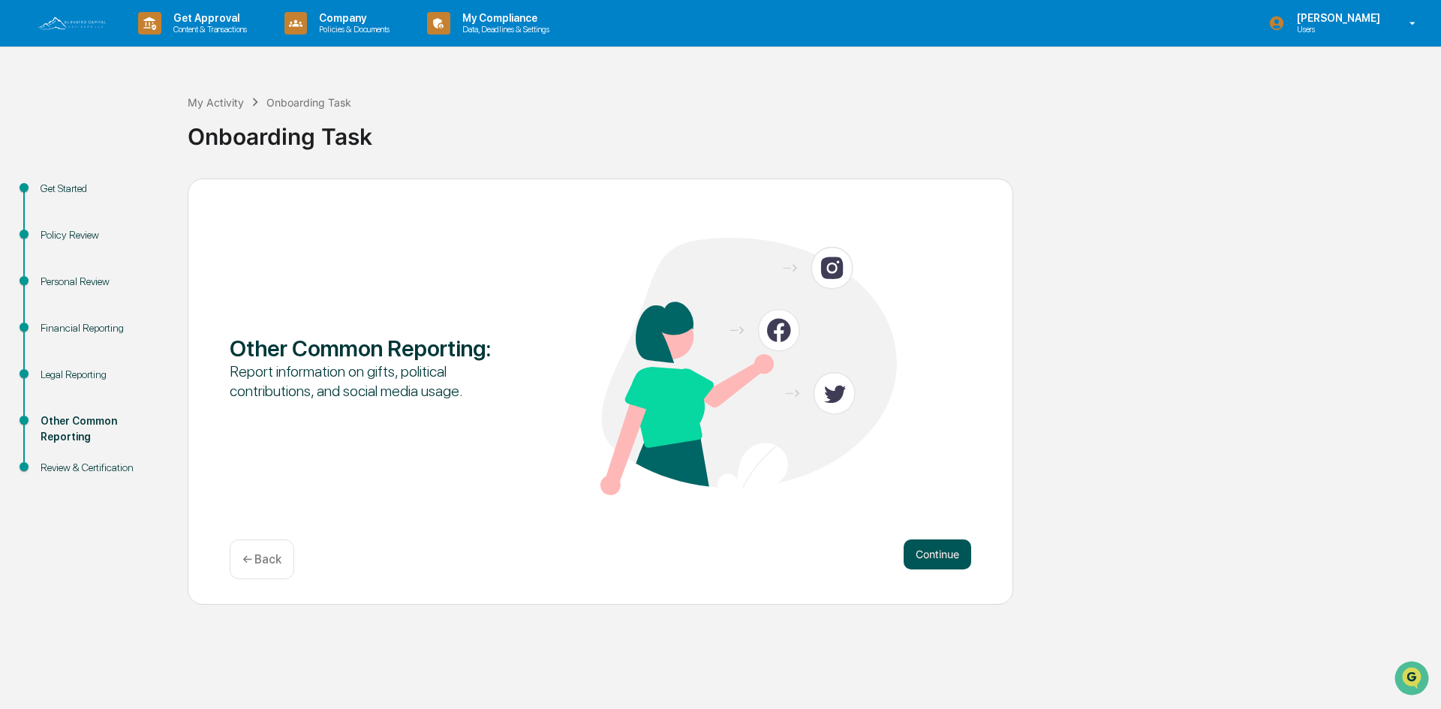
click at [913, 552] on button "Continue" at bounding box center [938, 555] width 68 height 30
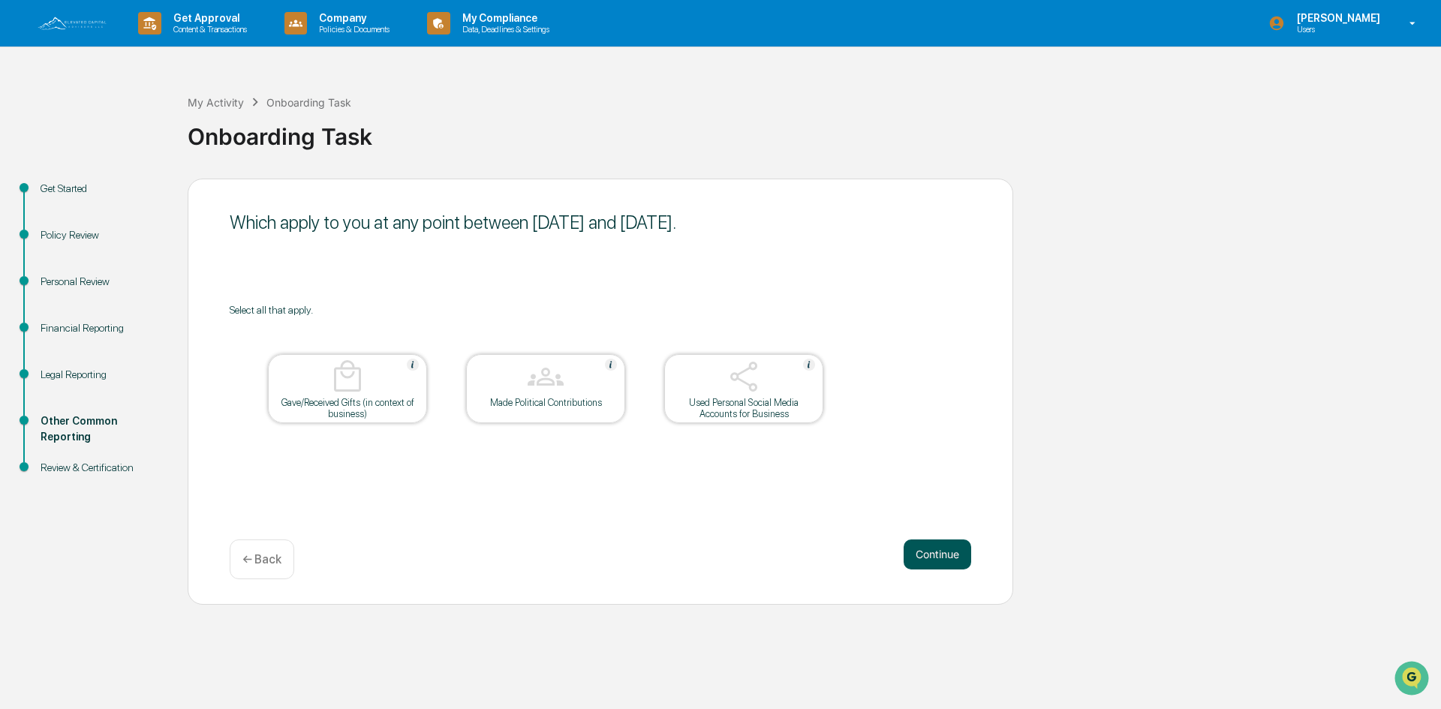
click at [932, 553] on button "Continue" at bounding box center [938, 555] width 68 height 30
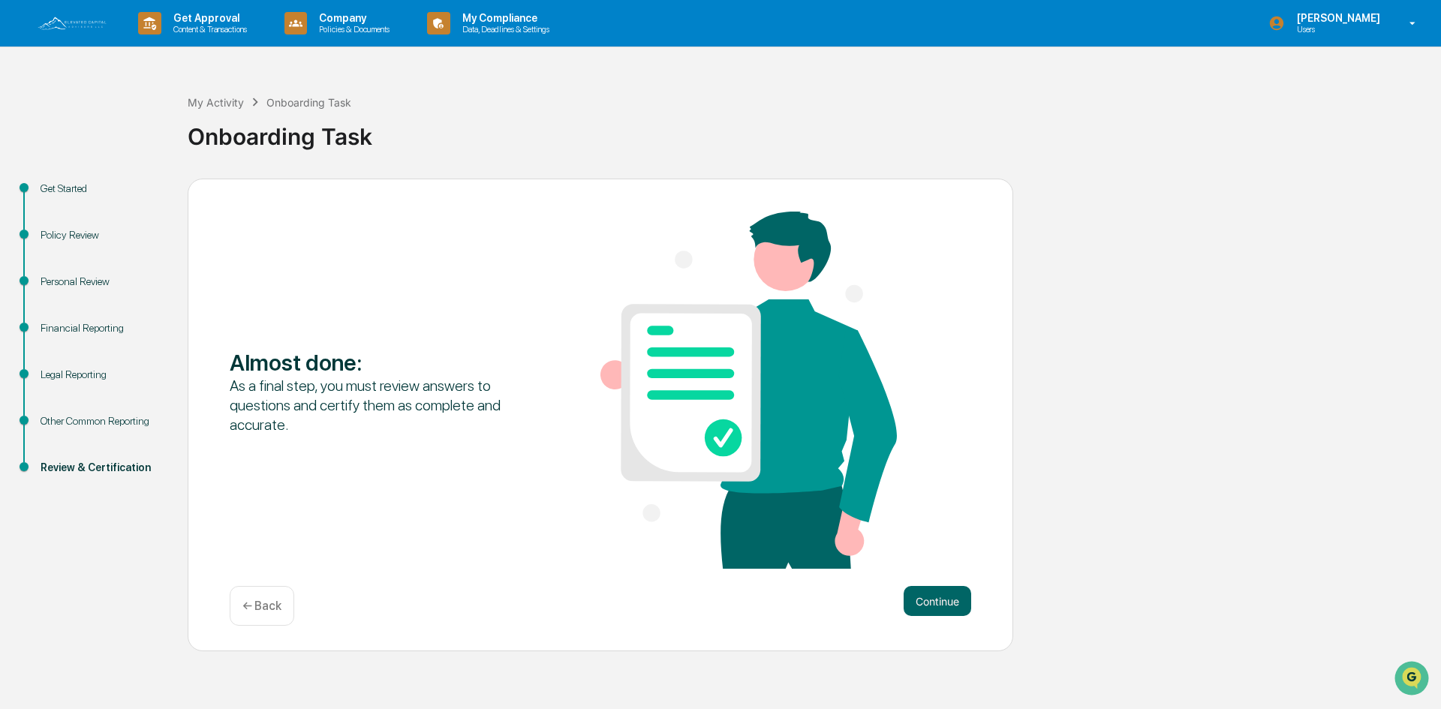
click at [291, 613] on div "← Back" at bounding box center [262, 606] width 65 height 40
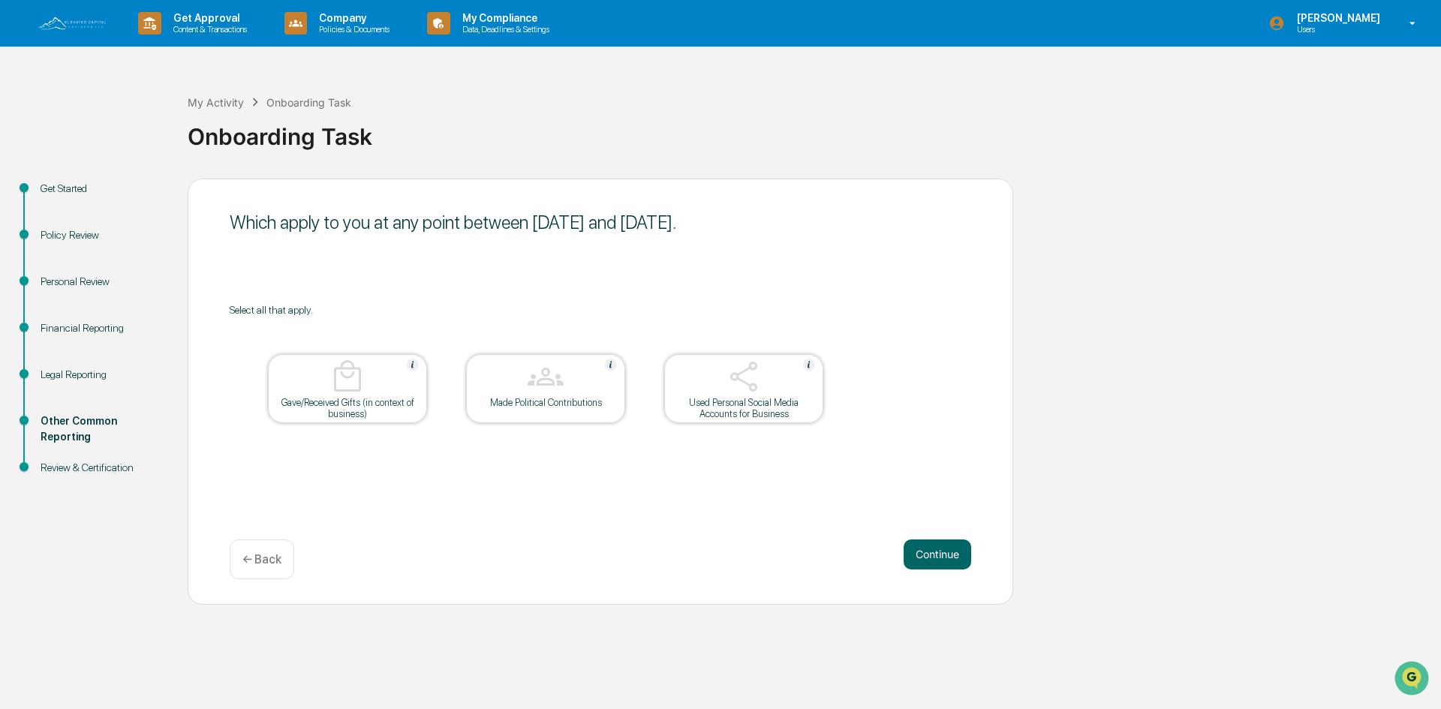
click at [726, 405] on div "Used Personal Social Media Accounts for Business" at bounding box center [743, 408] width 135 height 23
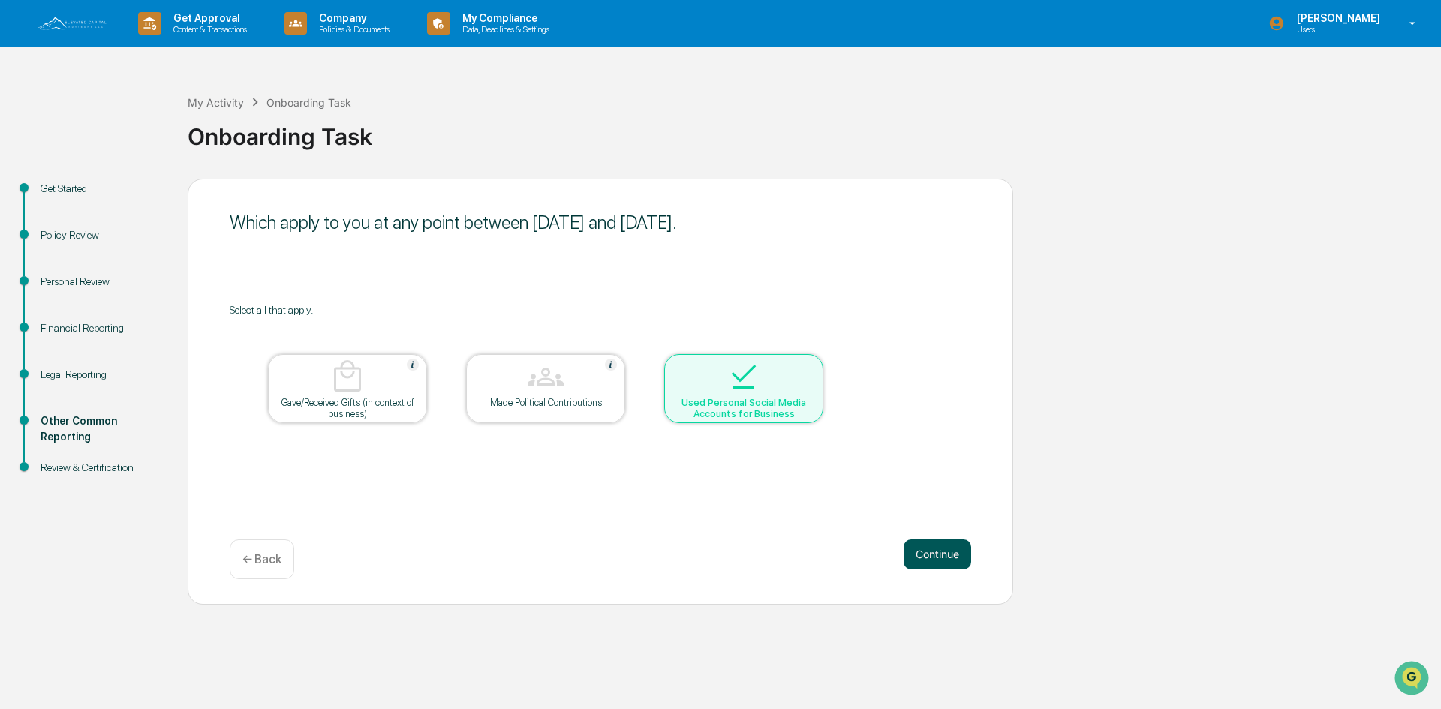
click at [933, 554] on button "Continue" at bounding box center [938, 555] width 68 height 30
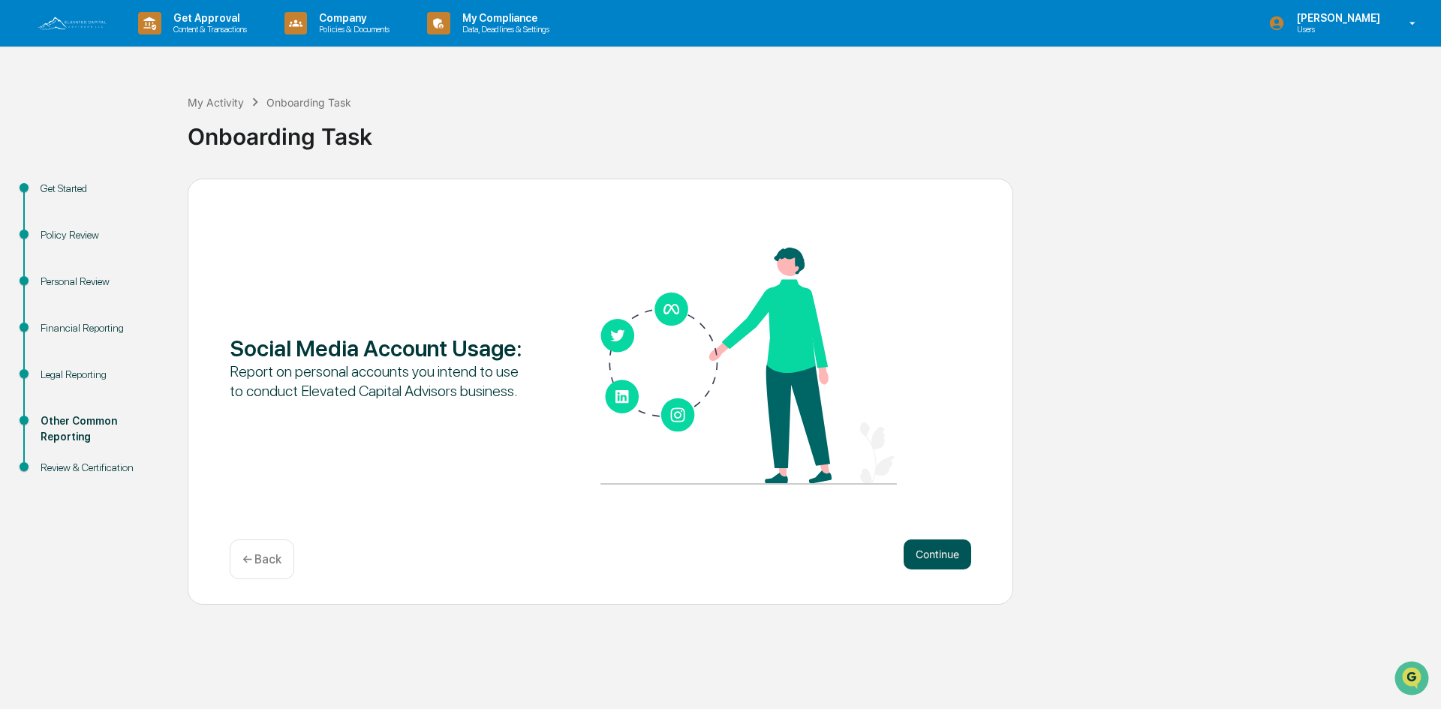
click at [929, 558] on button "Continue" at bounding box center [938, 555] width 68 height 30
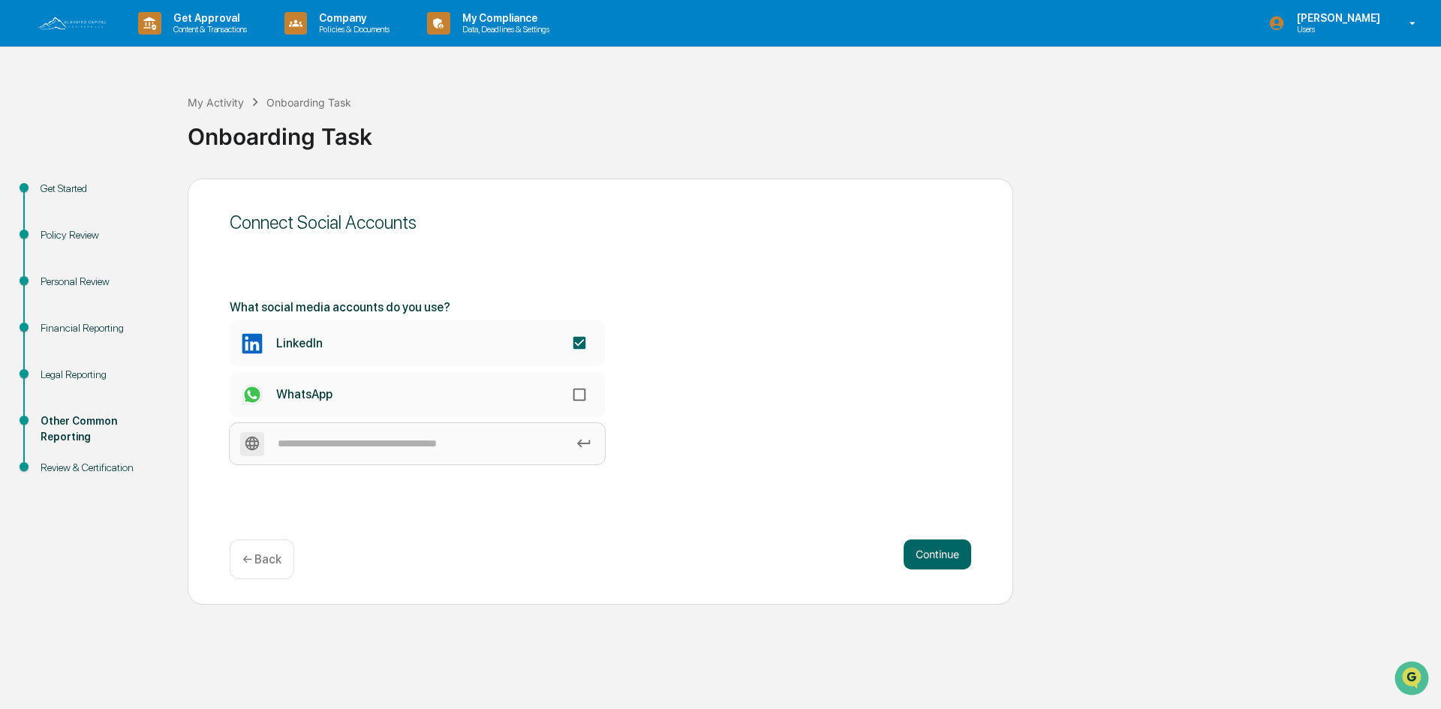
click at [308, 438] on input at bounding box center [417, 443] width 375 height 41
type input "*********"
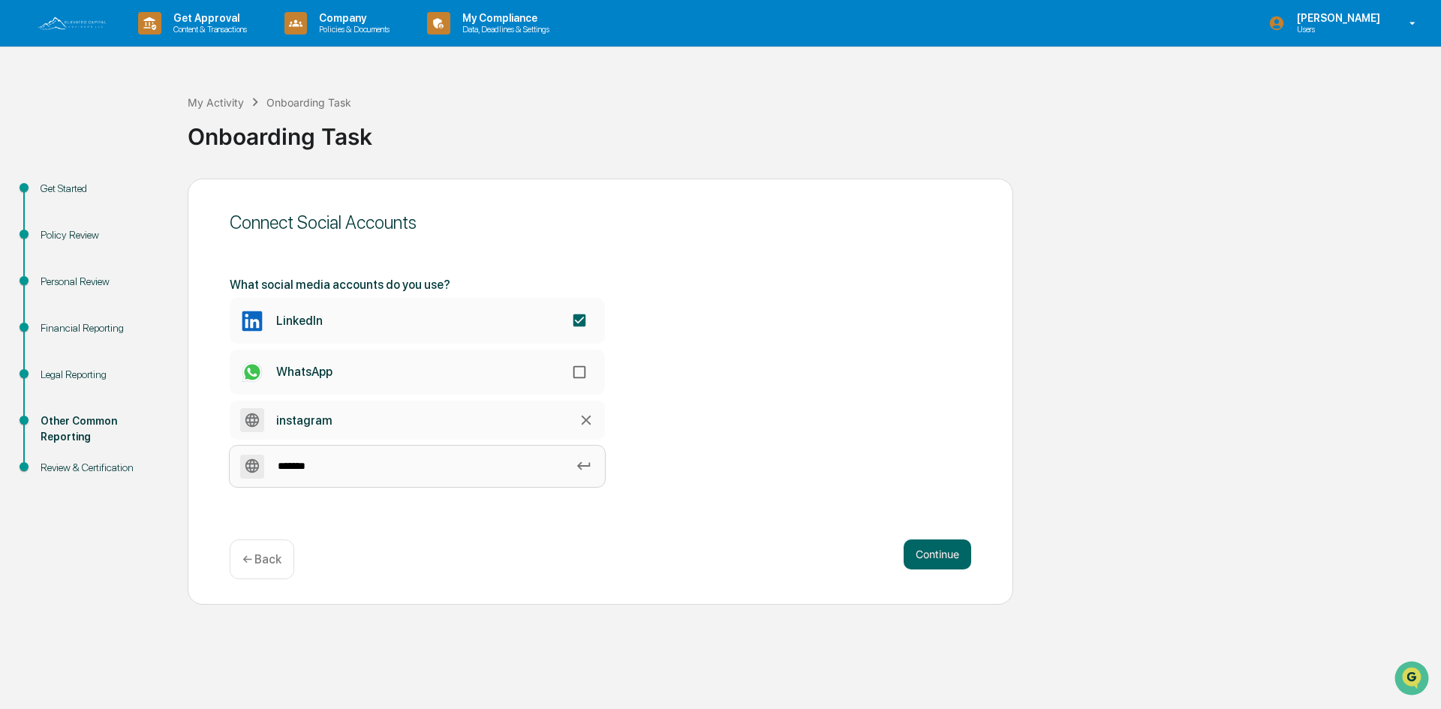
type input "********"
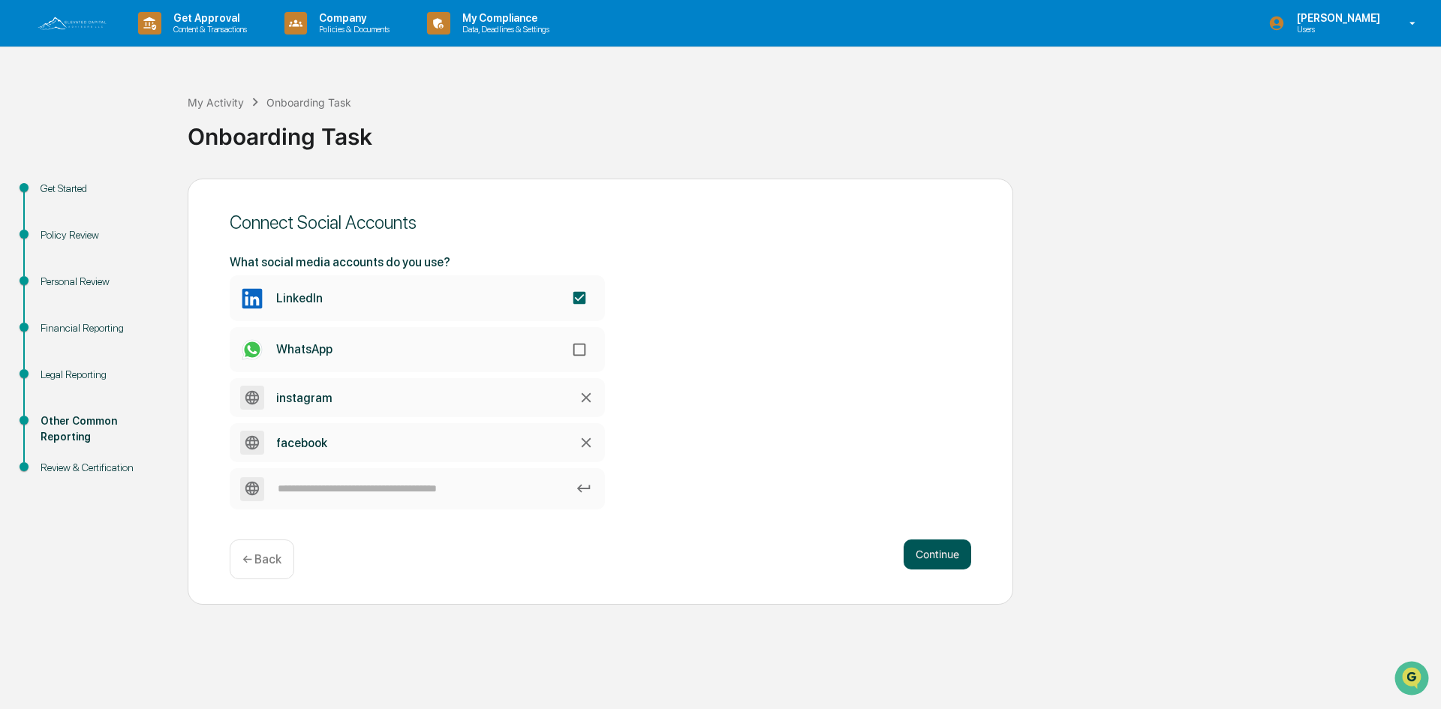
click at [950, 560] on button "Continue" at bounding box center [938, 555] width 68 height 30
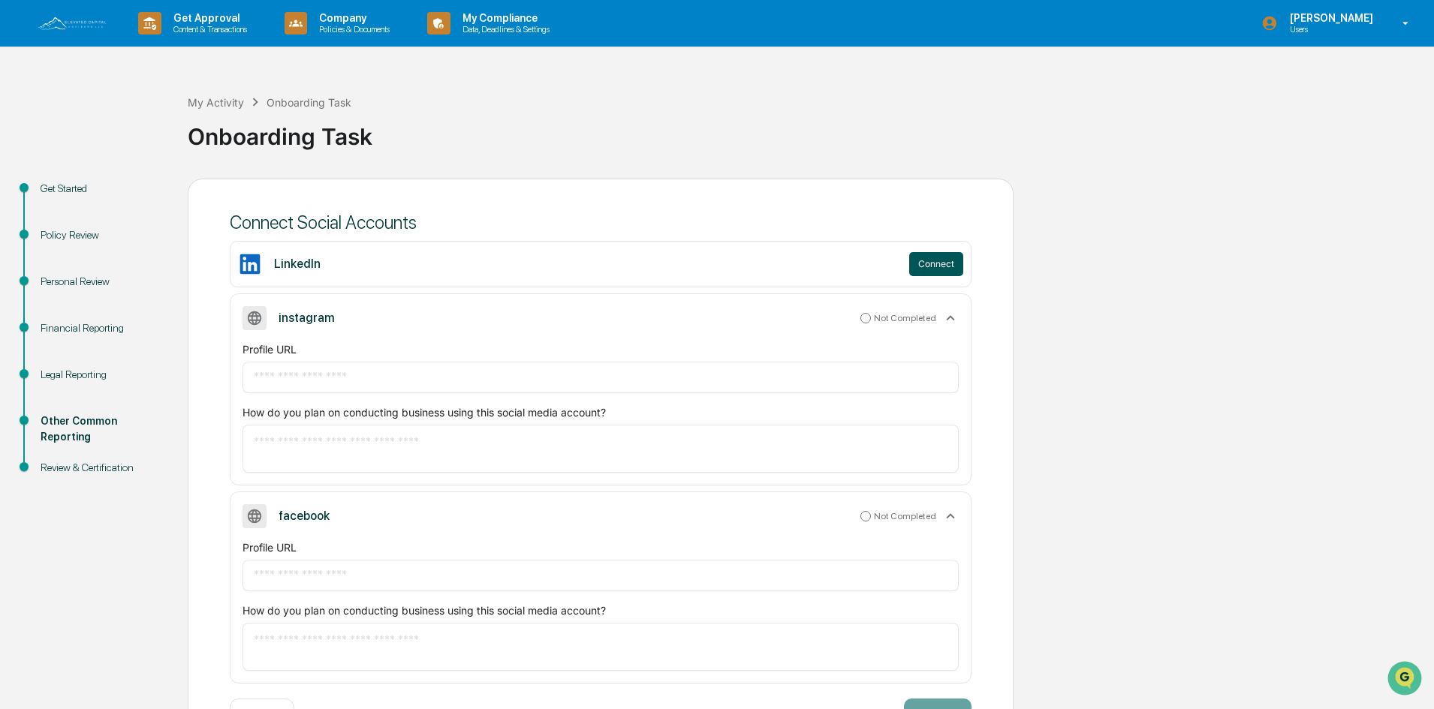
click at [932, 266] on button "Connect" at bounding box center [936, 264] width 54 height 24
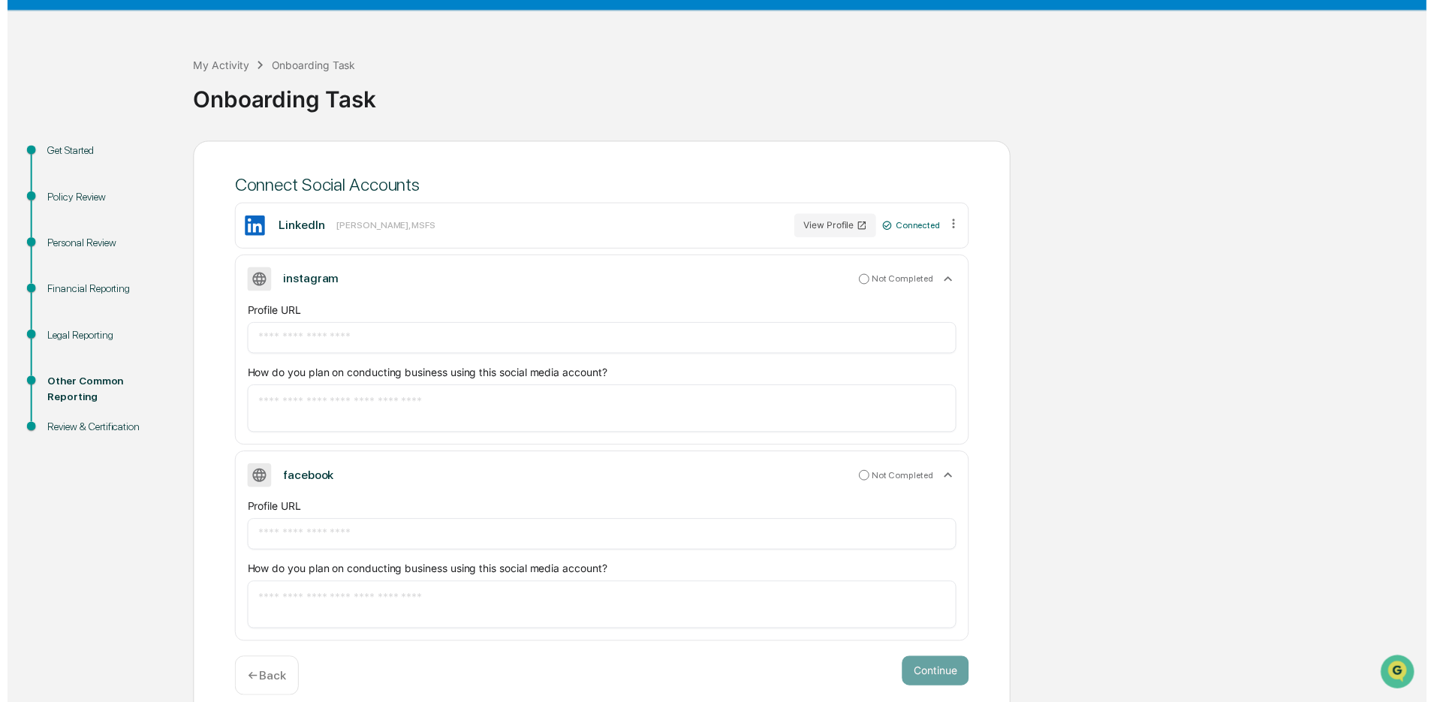
scroll to position [55, 0]
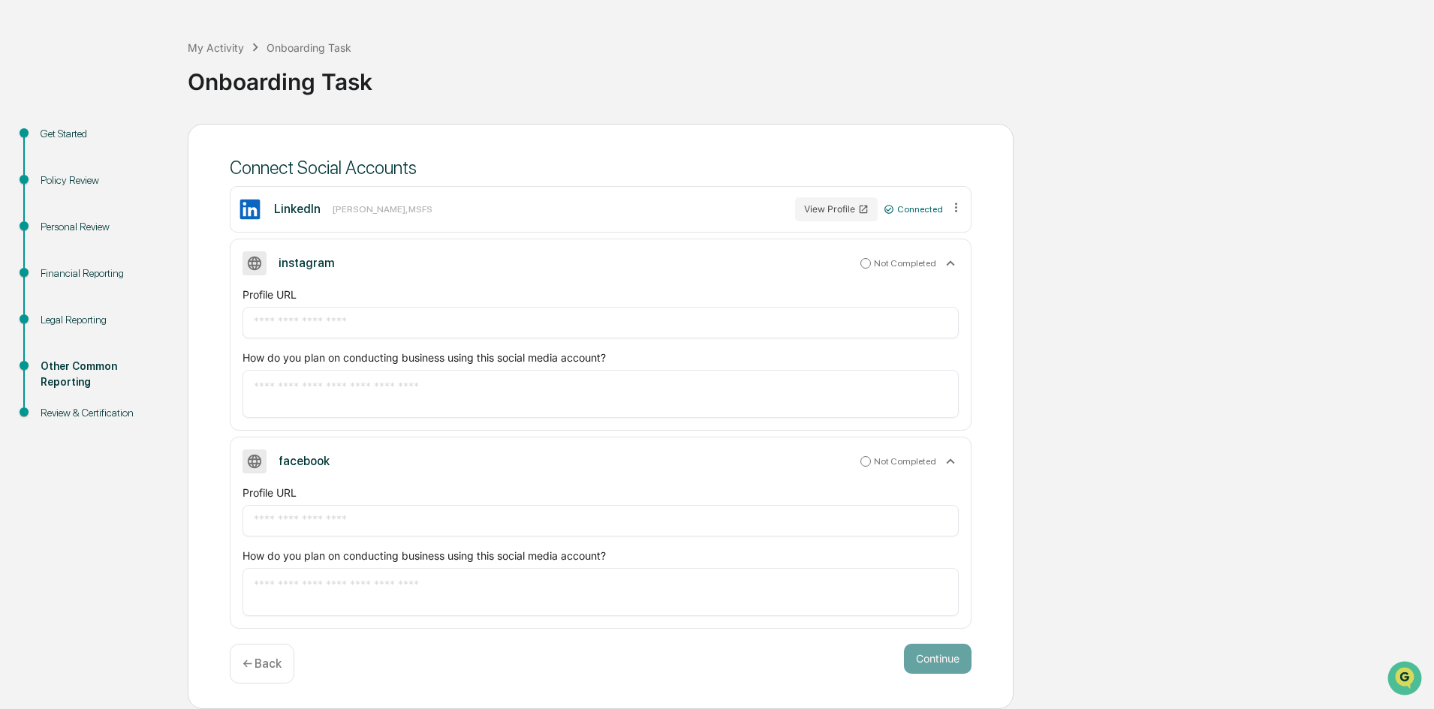
click at [322, 520] on input "text" at bounding box center [601, 521] width 694 height 15
paste input "**********"
type input "**********"
click at [707, 593] on textarea at bounding box center [601, 593] width 694 height 32
type textarea "**********"
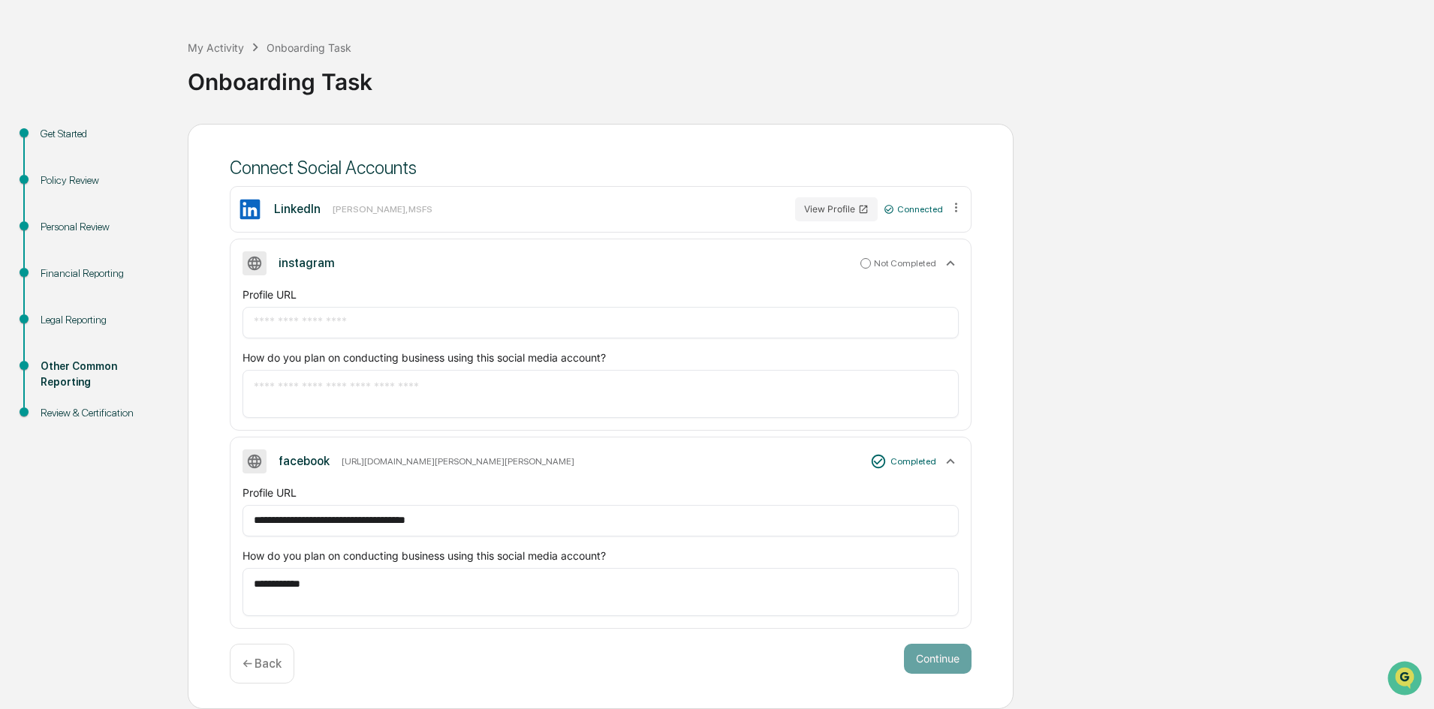
click at [399, 324] on input "text" at bounding box center [601, 322] width 694 height 15
click at [316, 412] on div "* ​" at bounding box center [601, 394] width 716 height 48
click at [338, 386] on textarea at bounding box center [601, 394] width 694 height 32
type textarea "**********"
click at [326, 571] on div "**********" at bounding box center [601, 592] width 716 height 48
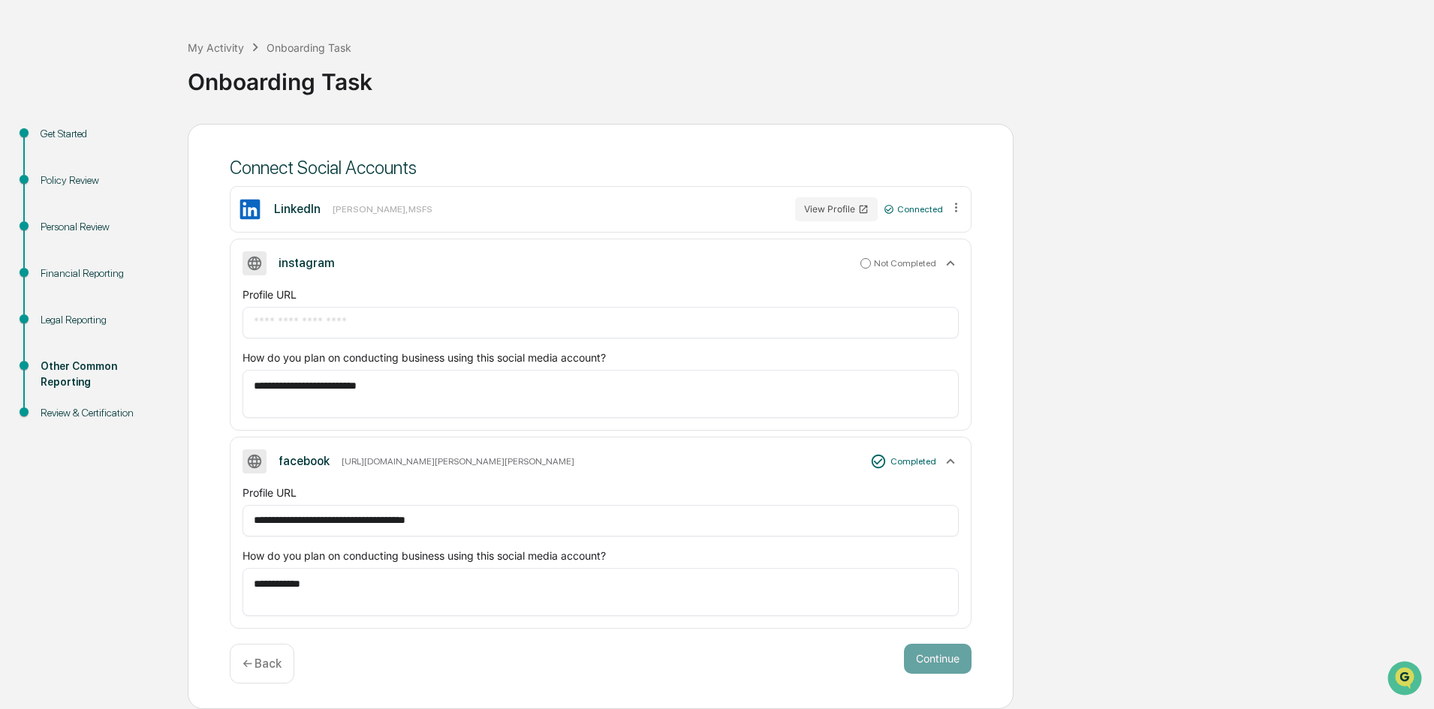
click at [325, 581] on textarea "**********" at bounding box center [601, 593] width 694 height 32
type textarea "**********"
click at [326, 324] on input "text" at bounding box center [601, 322] width 694 height 15
paste input "**********"
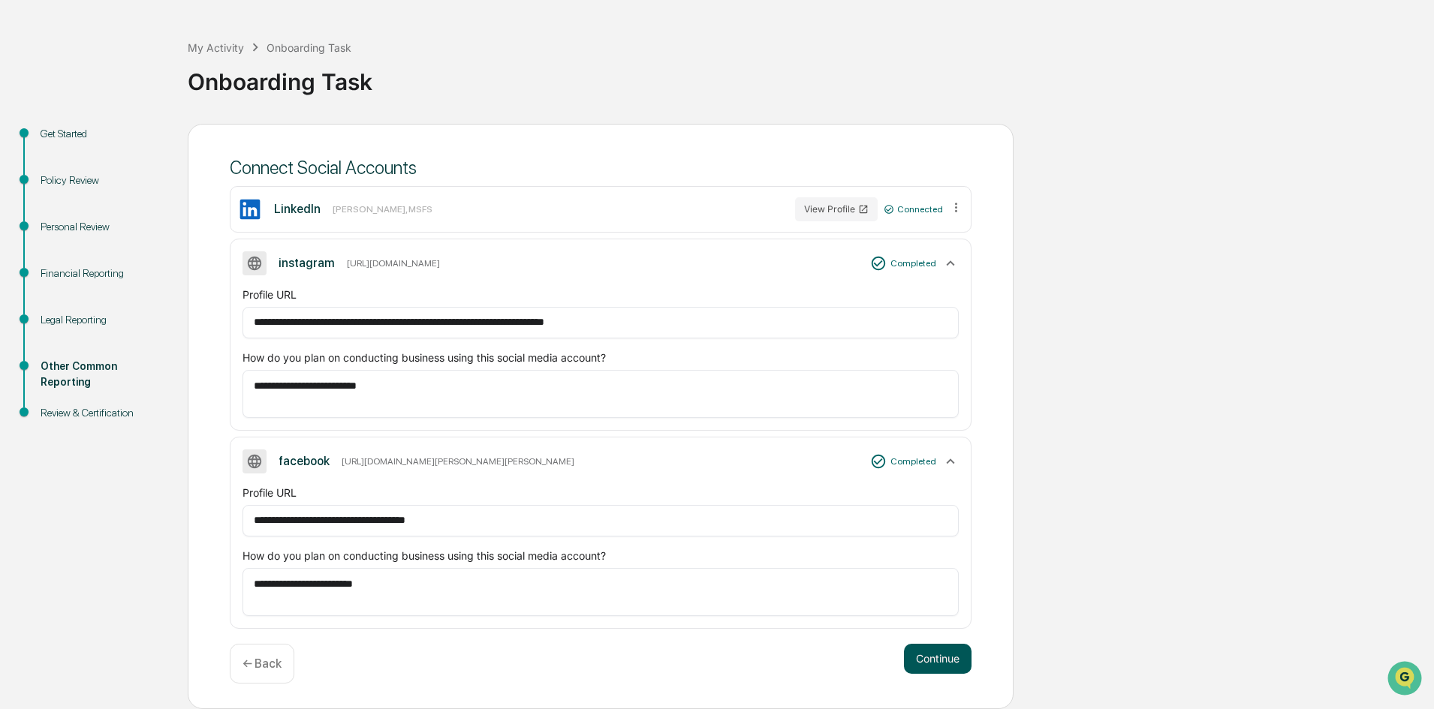
type input "**********"
drag, startPoint x: 941, startPoint y: 664, endPoint x: 951, endPoint y: 650, distance: 16.7
click at [941, 662] on button "Continue" at bounding box center [938, 659] width 68 height 30
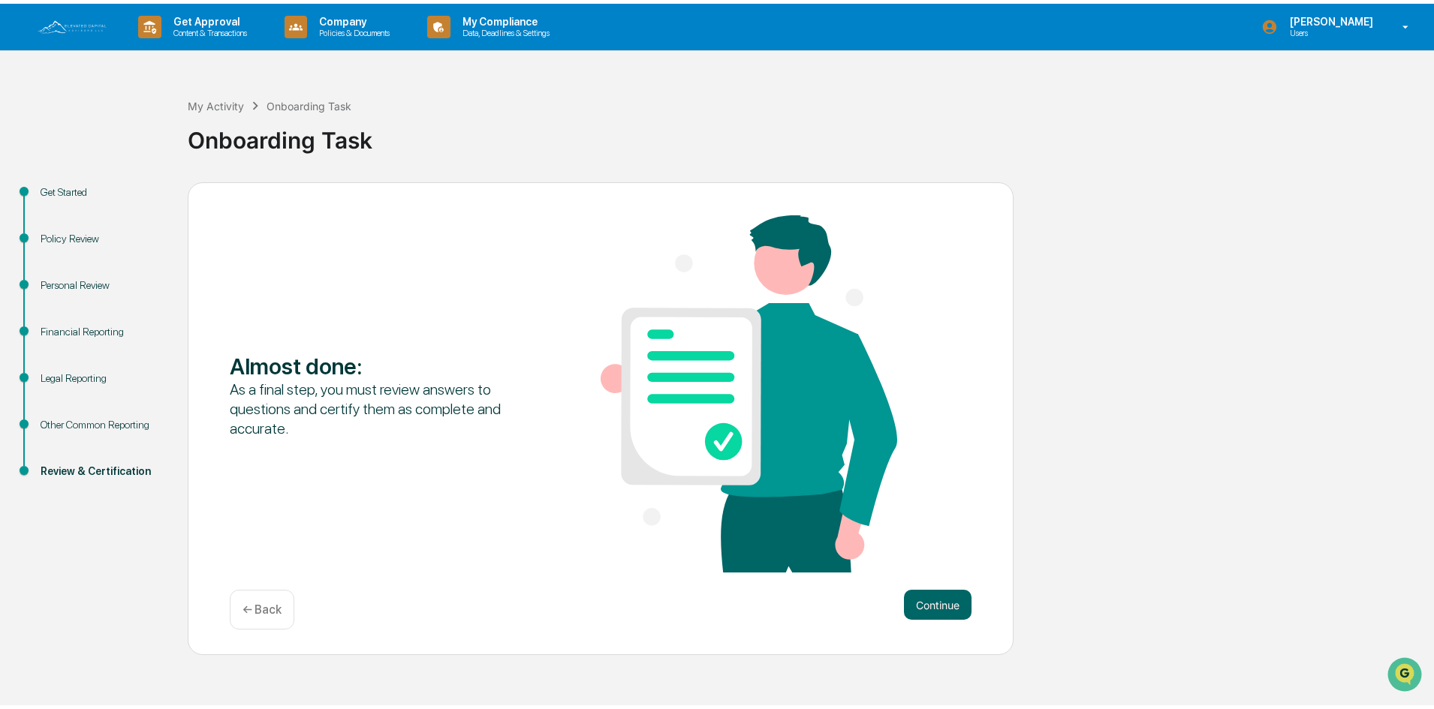
scroll to position [0, 0]
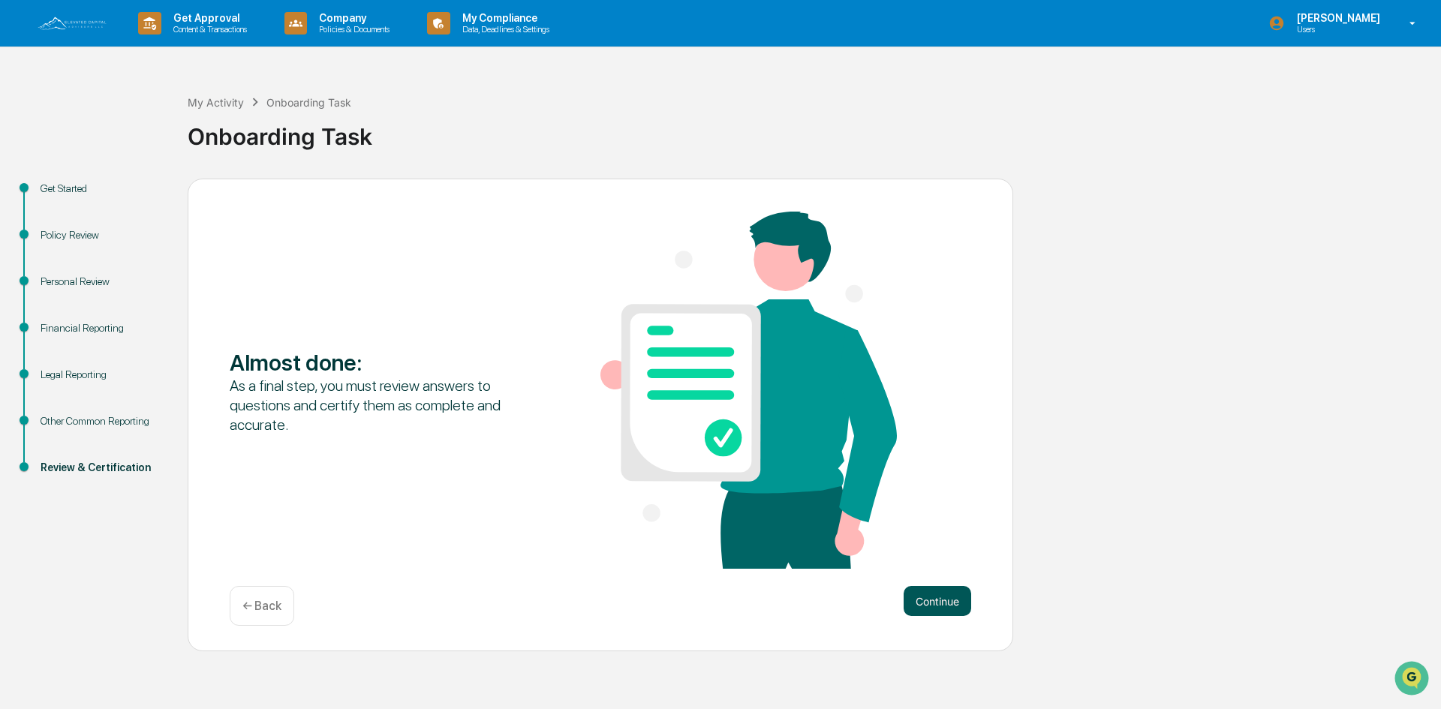
click at [914, 603] on button "Continue" at bounding box center [938, 601] width 68 height 30
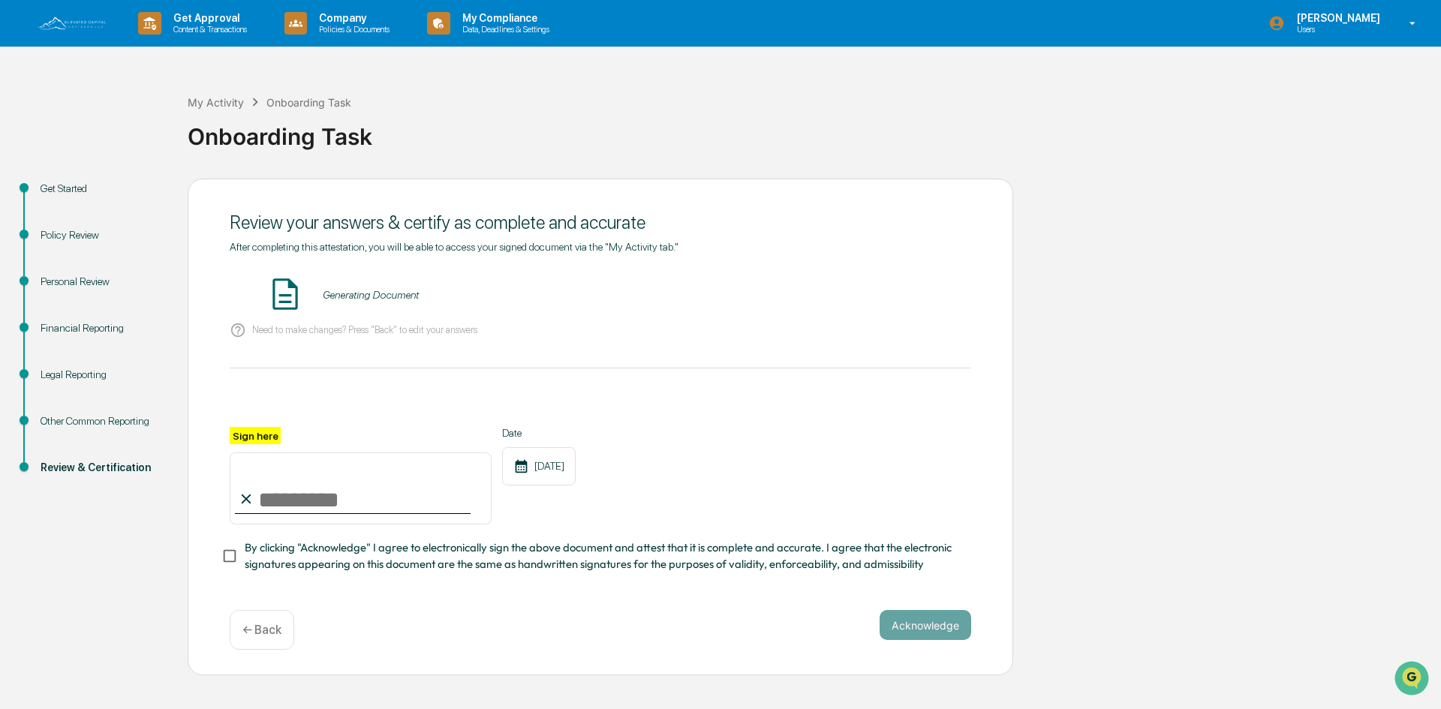
click at [268, 506] on input "Sign here" at bounding box center [361, 489] width 262 height 72
type input "********"
click at [878, 294] on button "VIEW" at bounding box center [886, 295] width 98 height 26
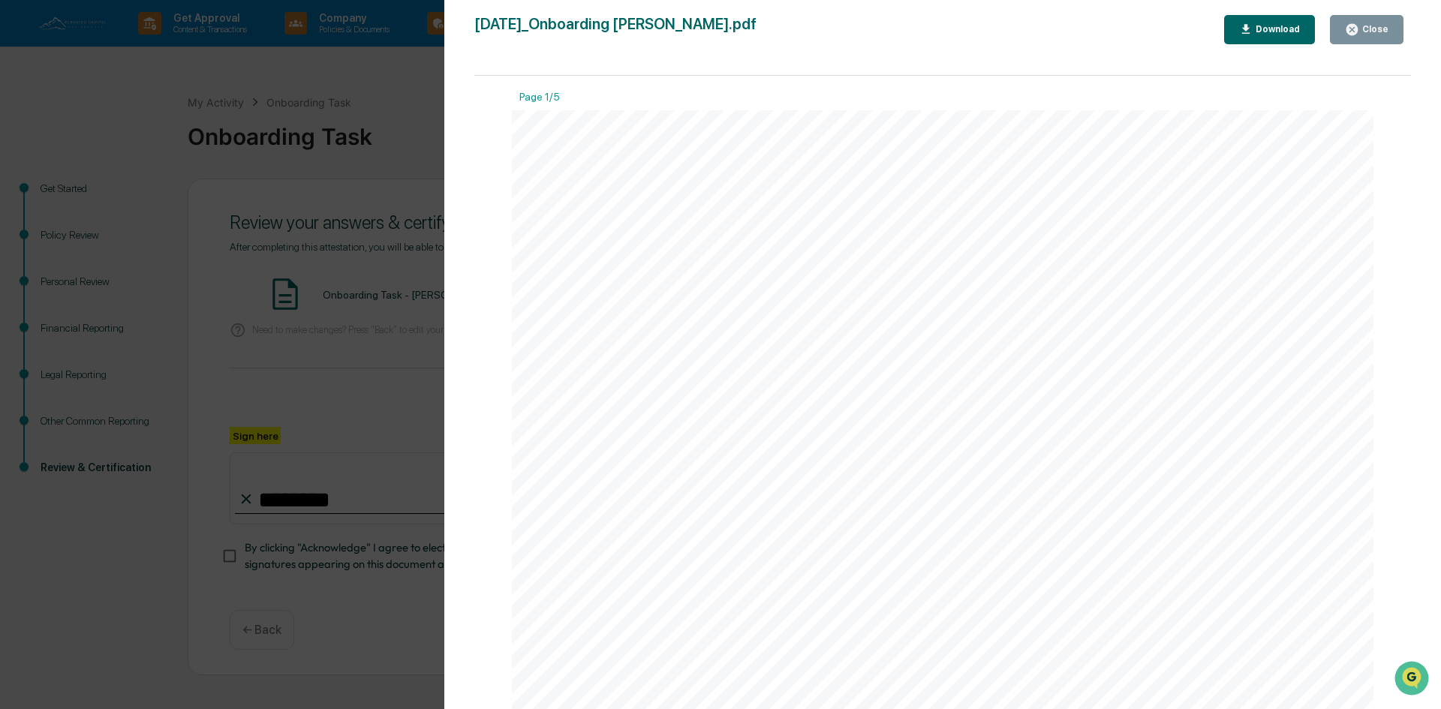
click at [1356, 17] on button "Close" at bounding box center [1367, 29] width 74 height 29
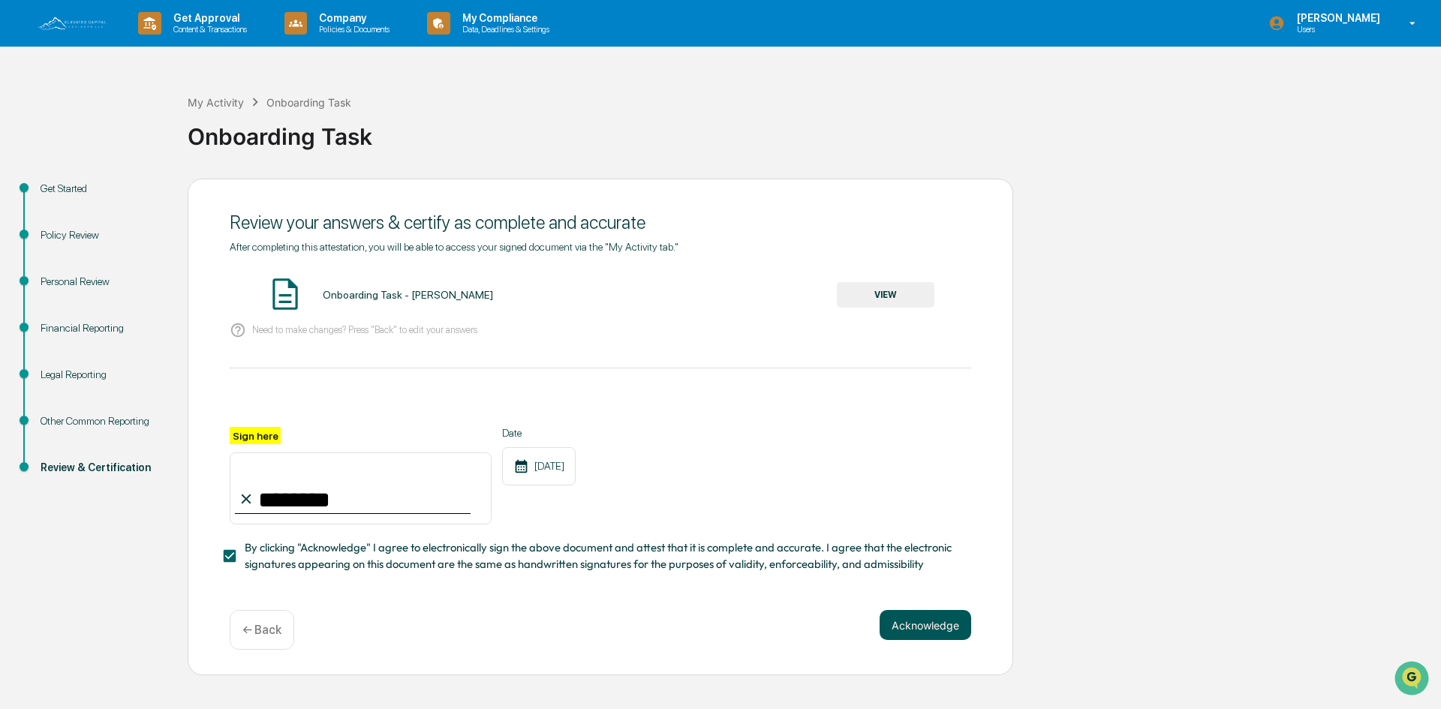
click at [919, 632] on button "Acknowledge" at bounding box center [926, 625] width 92 height 30
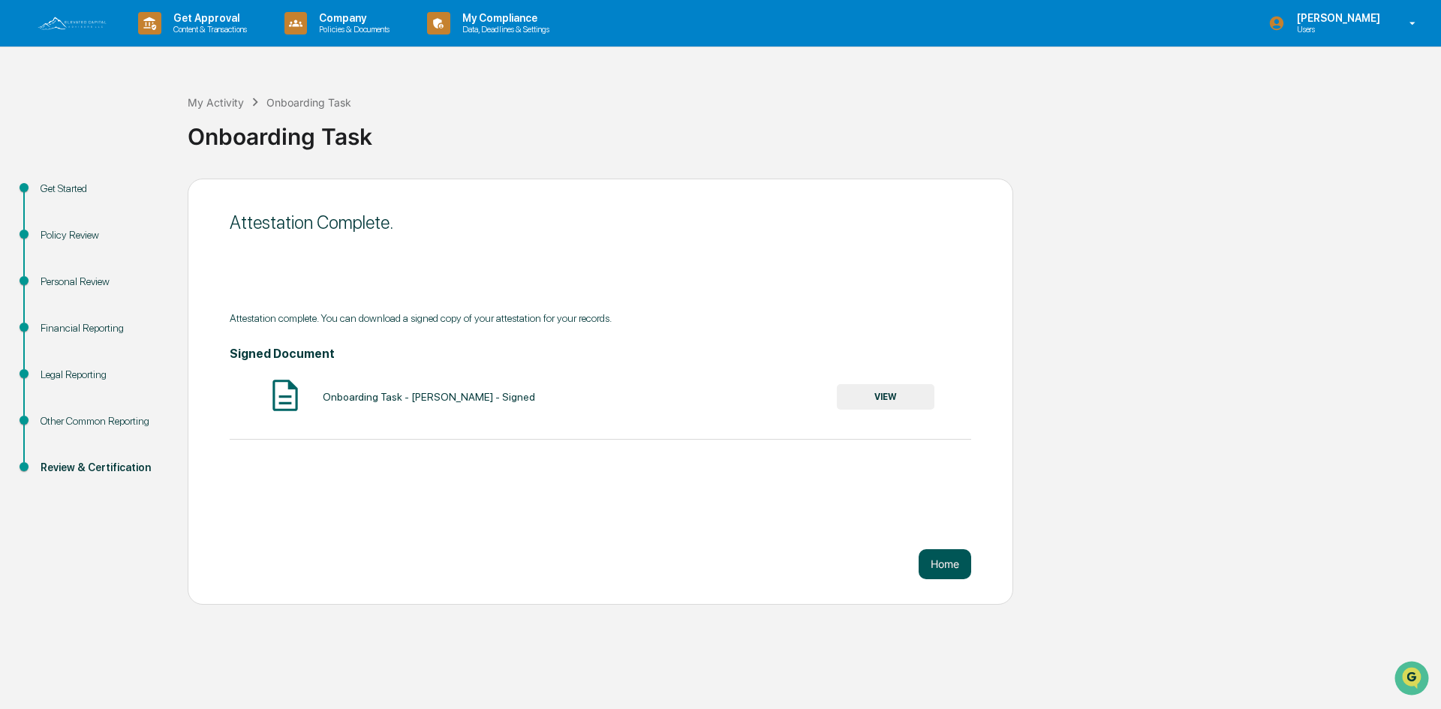
click at [938, 564] on button "Home" at bounding box center [945, 565] width 53 height 30
